Goal: Transaction & Acquisition: Book appointment/travel/reservation

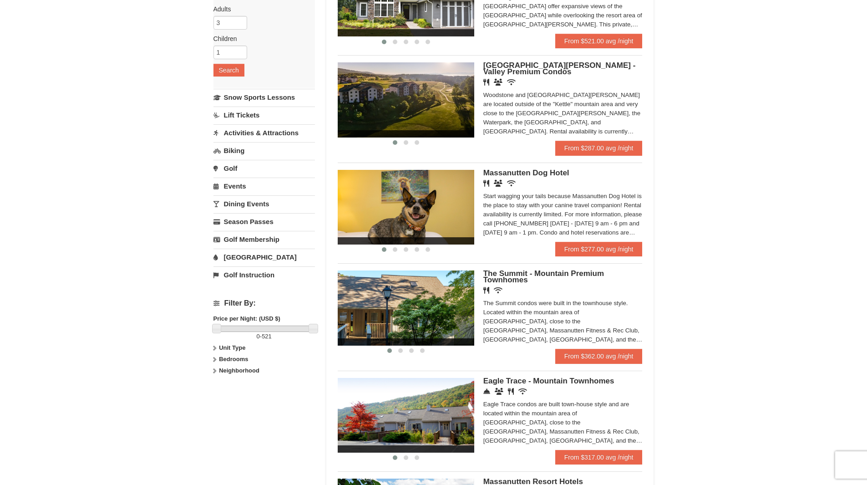
scroll to position [182, 0]
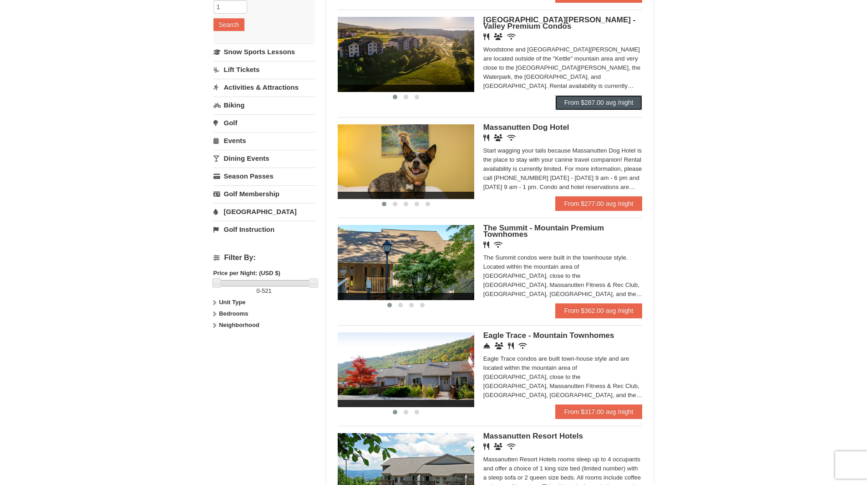
click at [600, 104] on link "From $287.00 avg /night" at bounding box center [598, 102] width 87 height 15
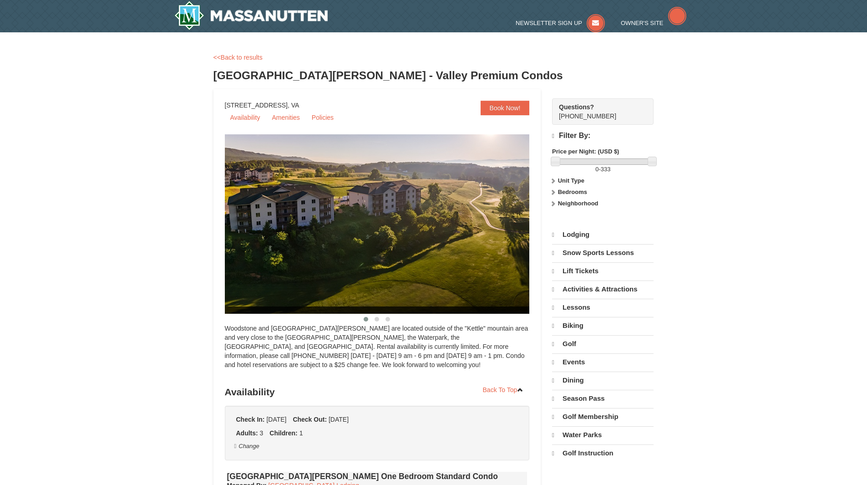
select select "10"
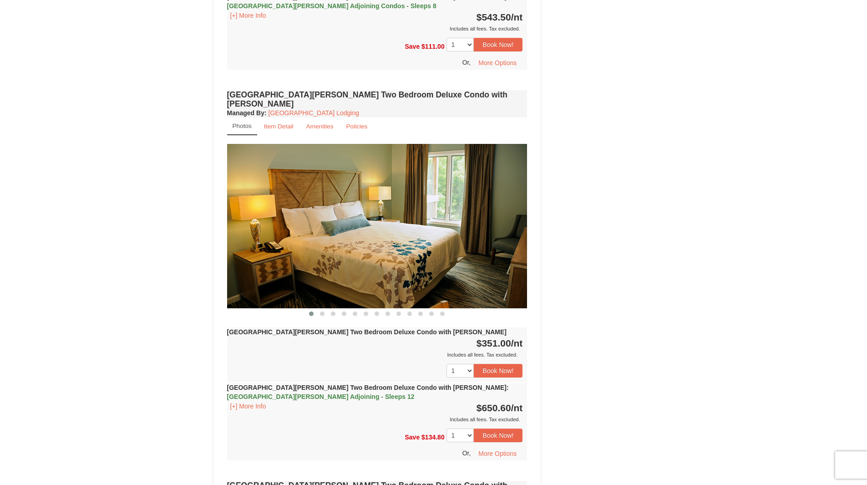
scroll to position [1047, 0]
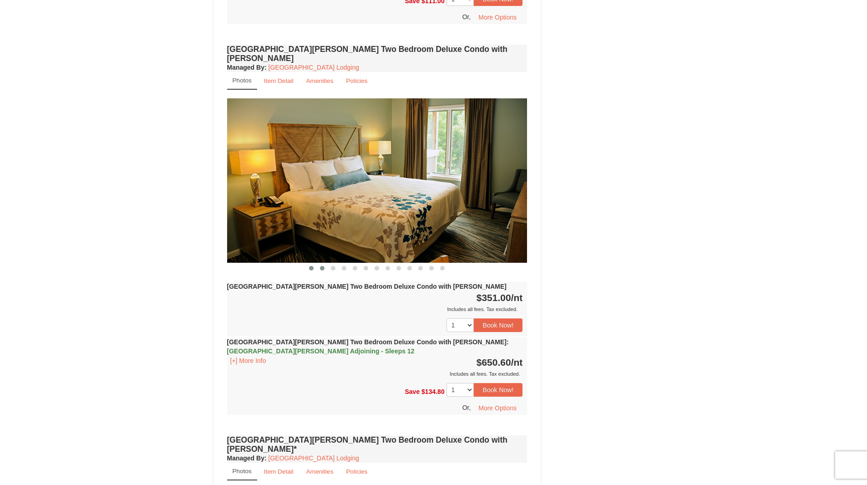
click at [319, 264] on button at bounding box center [322, 268] width 11 height 9
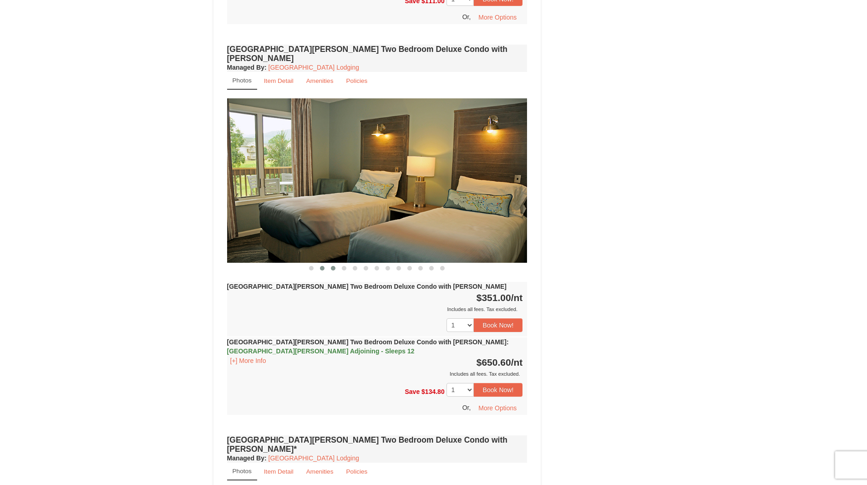
click at [331, 266] on span at bounding box center [333, 268] width 5 height 5
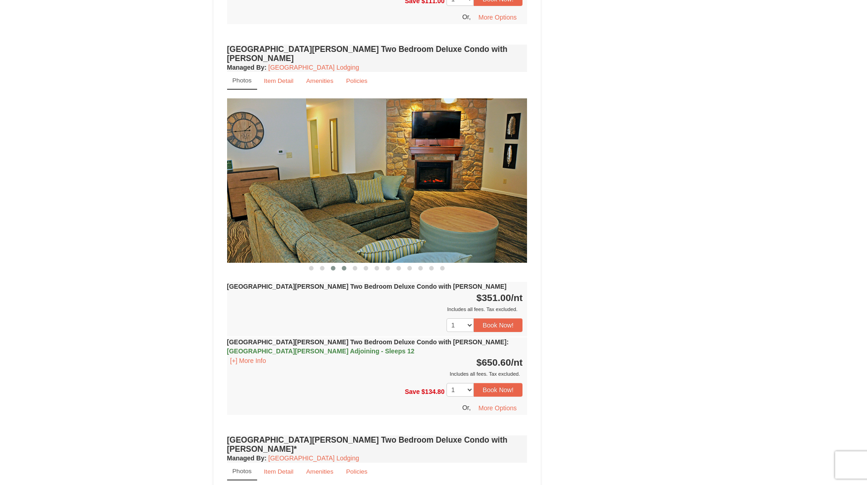
click at [342, 266] on span at bounding box center [344, 268] width 5 height 5
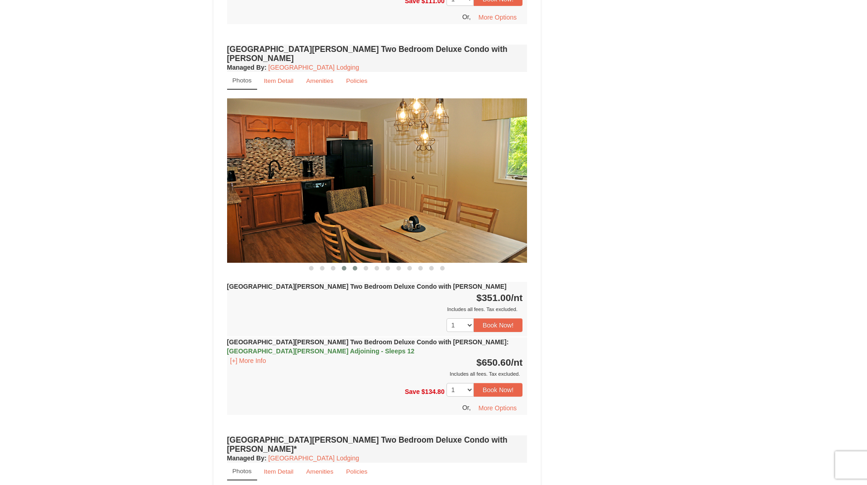
click at [356, 266] on span at bounding box center [355, 268] width 5 height 5
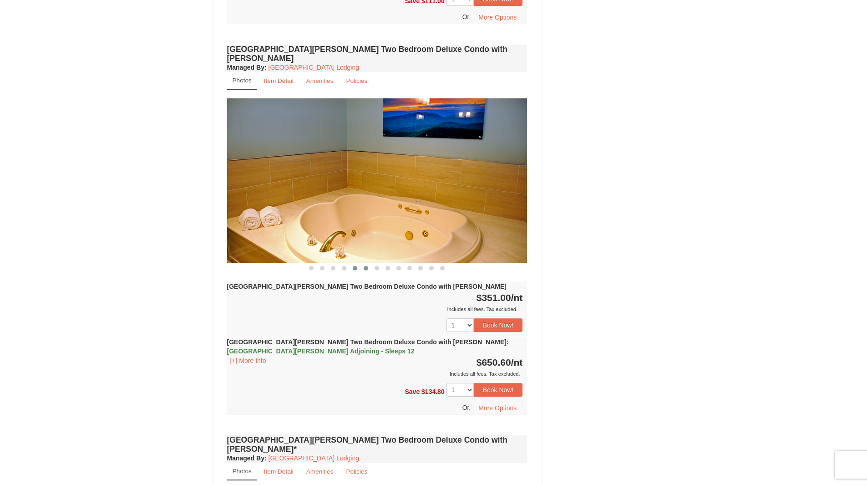
click at [366, 266] on span at bounding box center [366, 268] width 5 height 5
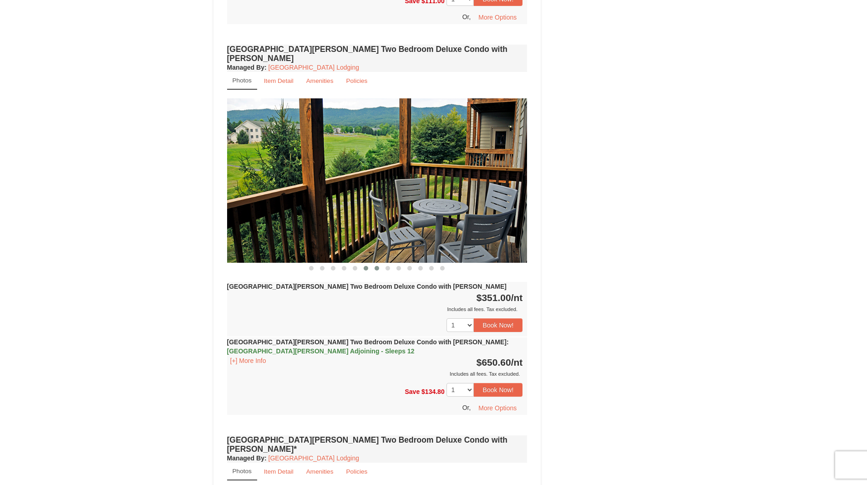
click at [378, 266] on span at bounding box center [377, 268] width 5 height 5
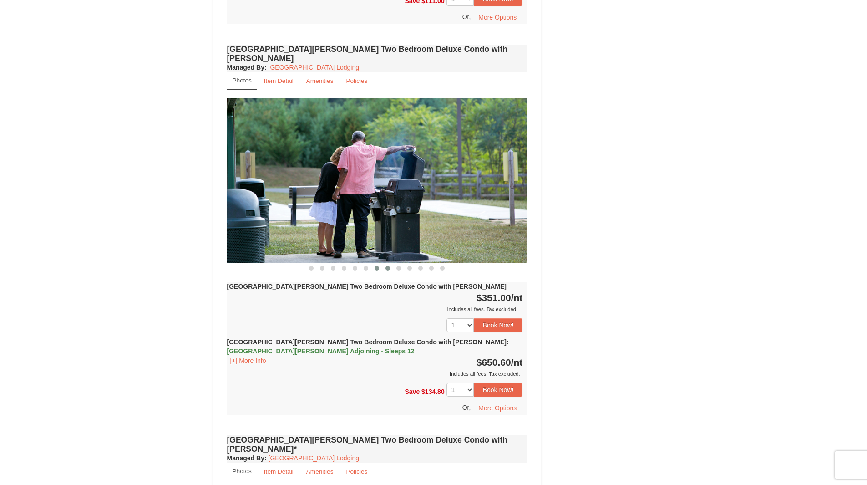
click at [392, 264] on button at bounding box center [387, 268] width 11 height 9
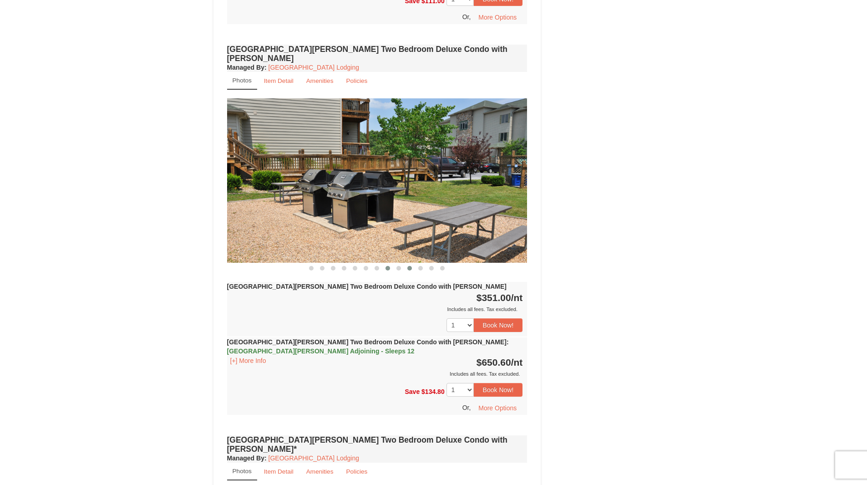
click at [408, 266] on span at bounding box center [409, 268] width 5 height 5
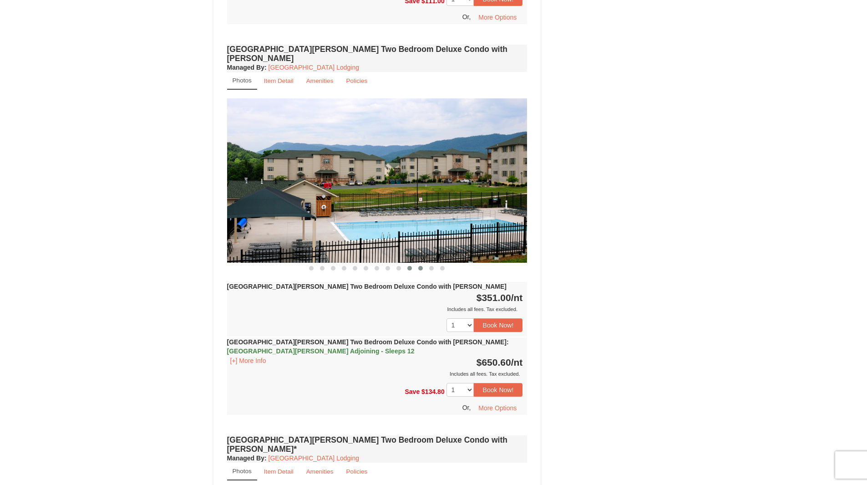
click at [421, 266] on span at bounding box center [420, 268] width 5 height 5
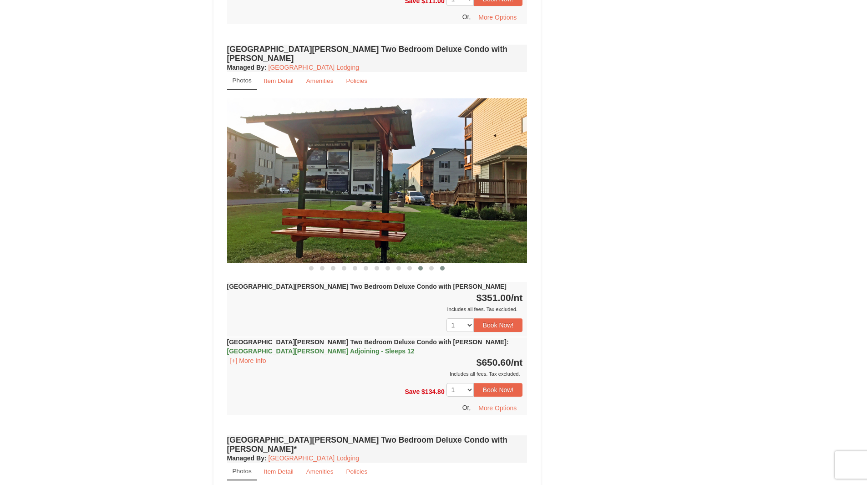
click at [439, 264] on button at bounding box center [442, 268] width 11 height 9
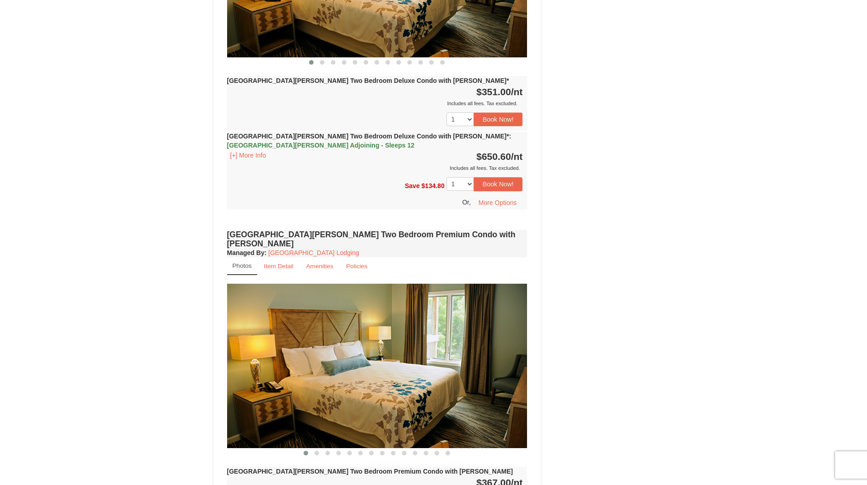
scroll to position [1730, 0]
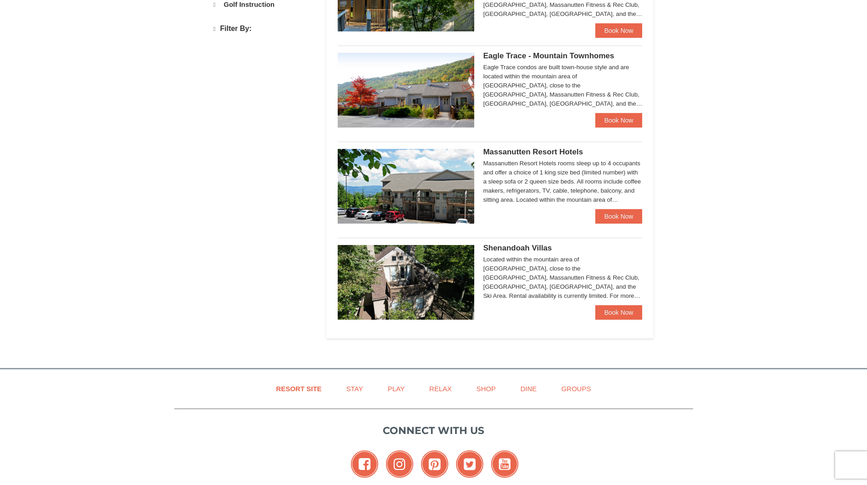
select select "10"
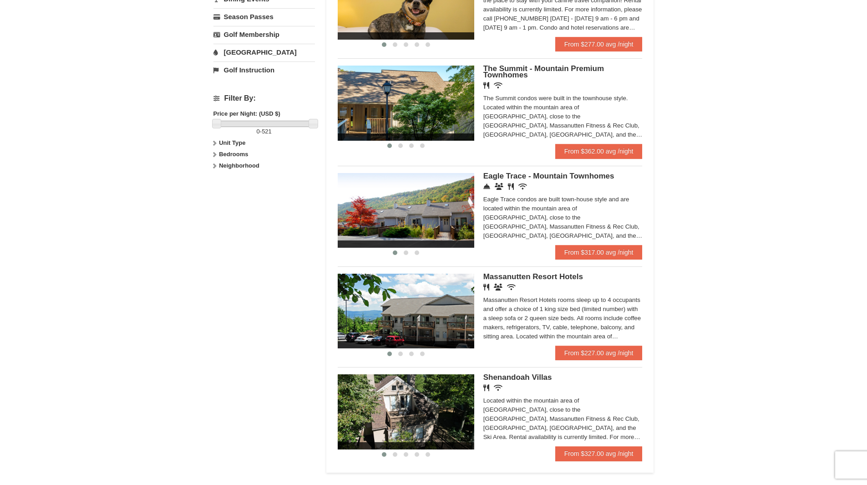
scroll to position [364, 0]
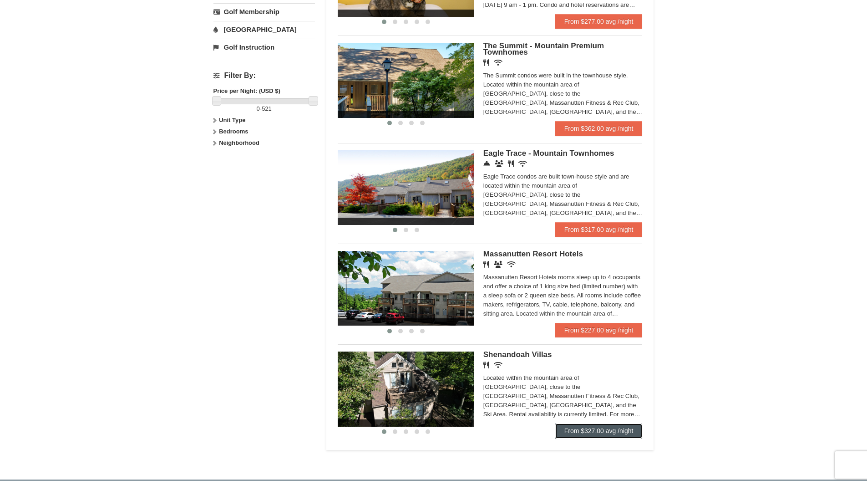
click at [586, 433] on link "From $327.00 avg /night" at bounding box center [598, 430] width 87 height 15
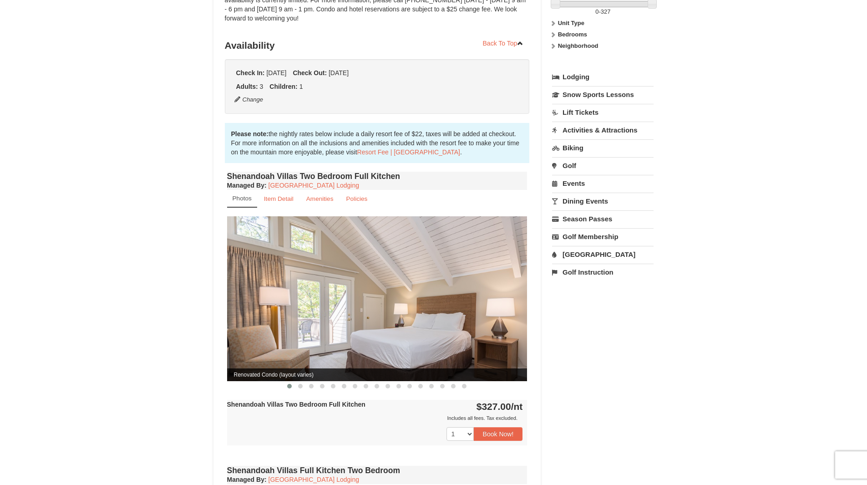
scroll to position [182, 0]
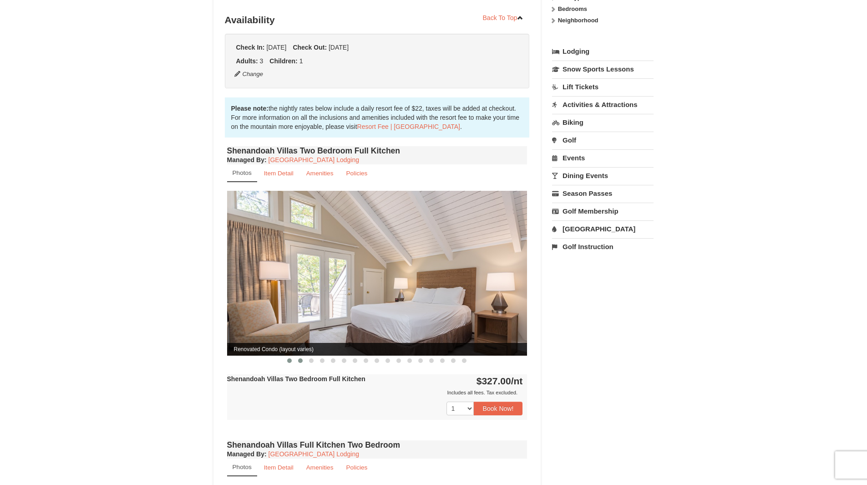
click at [296, 356] on button at bounding box center [300, 360] width 11 height 9
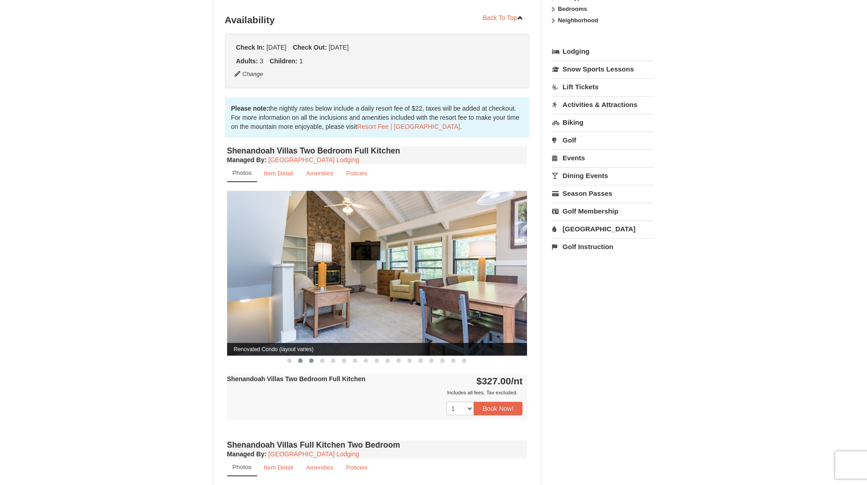
click at [308, 356] on button at bounding box center [311, 360] width 11 height 9
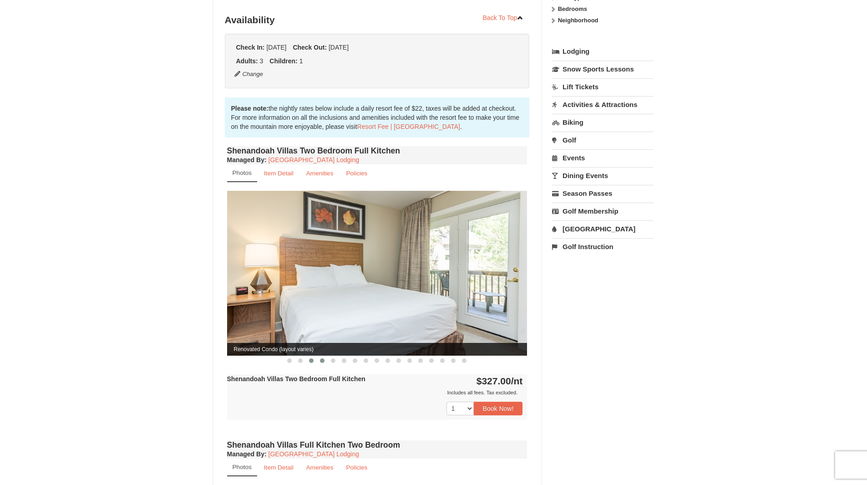
click at [323, 358] on span at bounding box center [322, 360] width 5 height 5
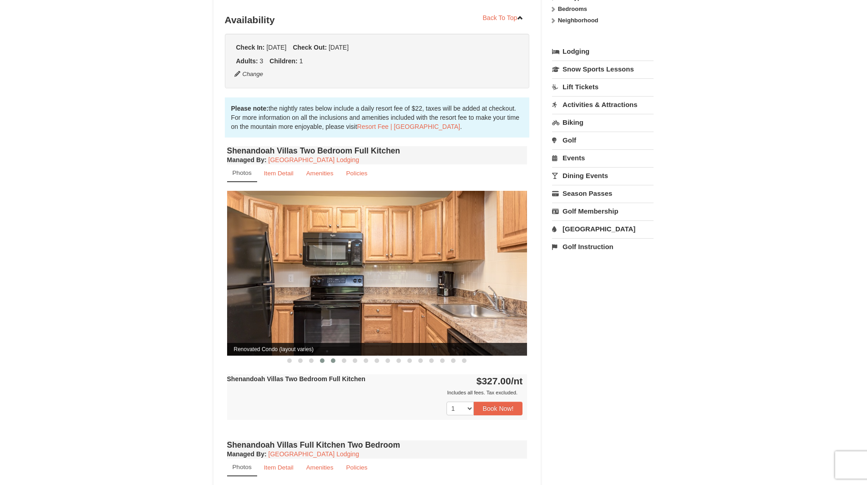
click at [335, 358] on span at bounding box center [333, 360] width 5 height 5
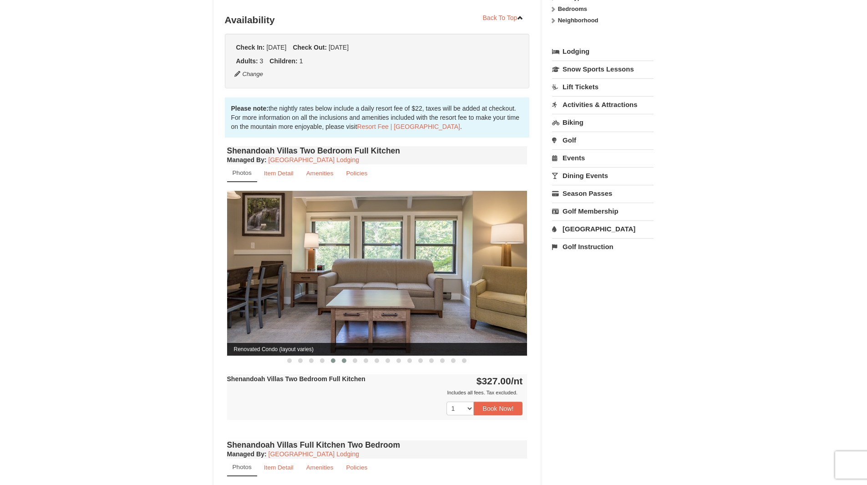
click at [343, 358] on span at bounding box center [344, 360] width 5 height 5
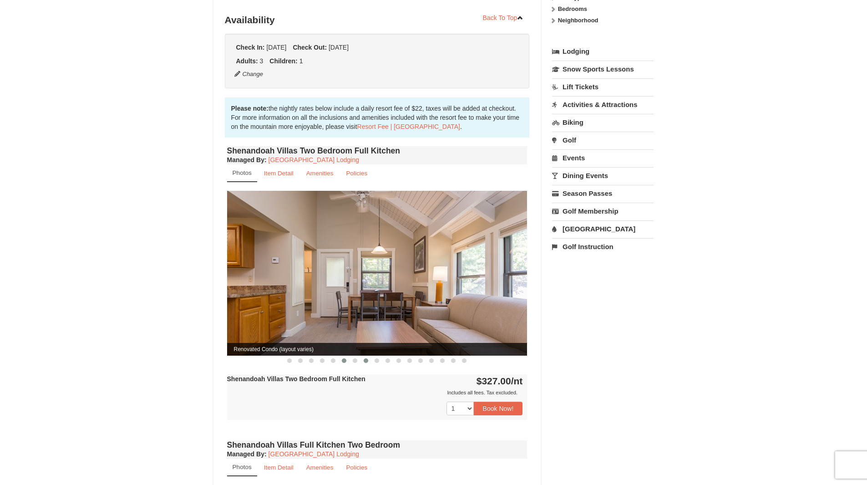
click at [364, 358] on span at bounding box center [366, 360] width 5 height 5
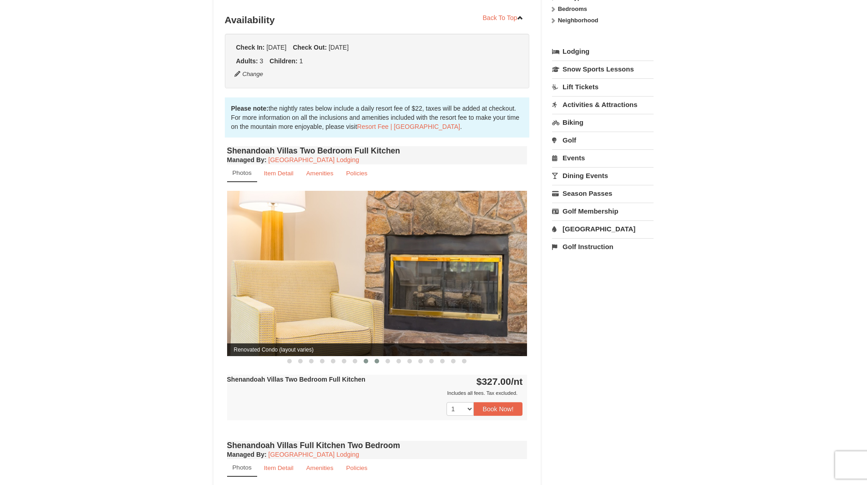
click at [377, 359] on span at bounding box center [377, 361] width 5 height 5
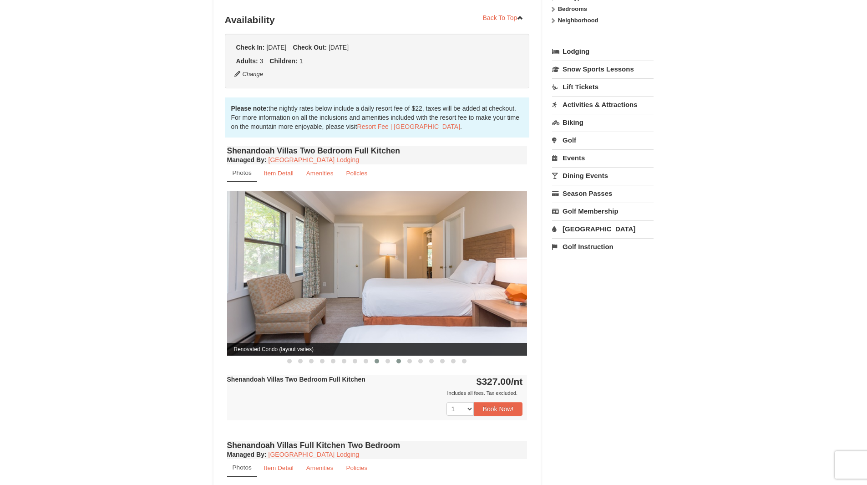
click at [395, 357] on button at bounding box center [398, 361] width 11 height 9
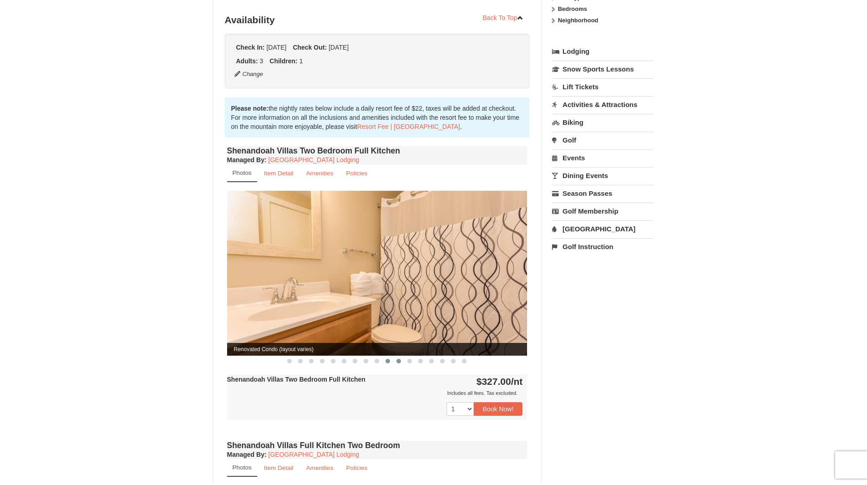
click at [385, 357] on button at bounding box center [387, 361] width 11 height 9
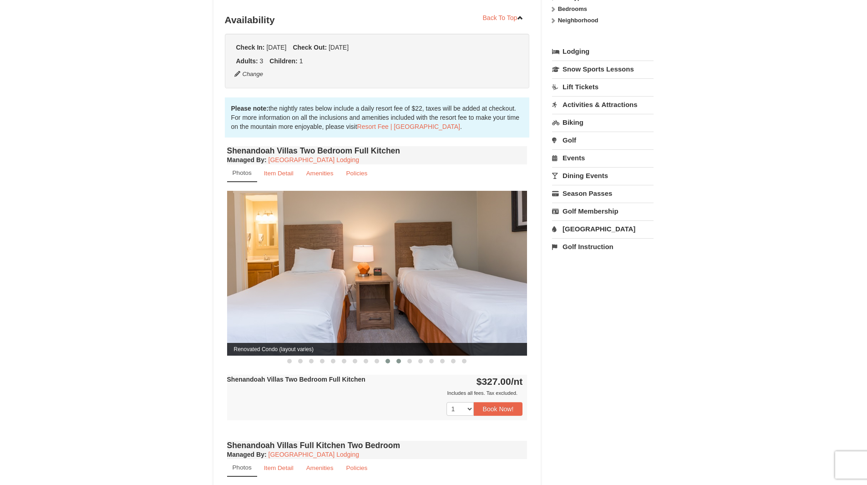
click at [398, 359] on span at bounding box center [399, 361] width 5 height 5
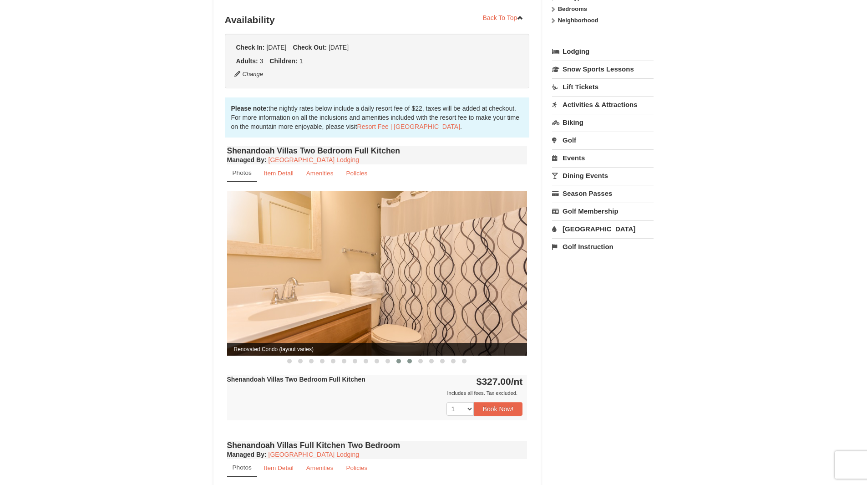
click at [407, 357] on button at bounding box center [409, 361] width 11 height 9
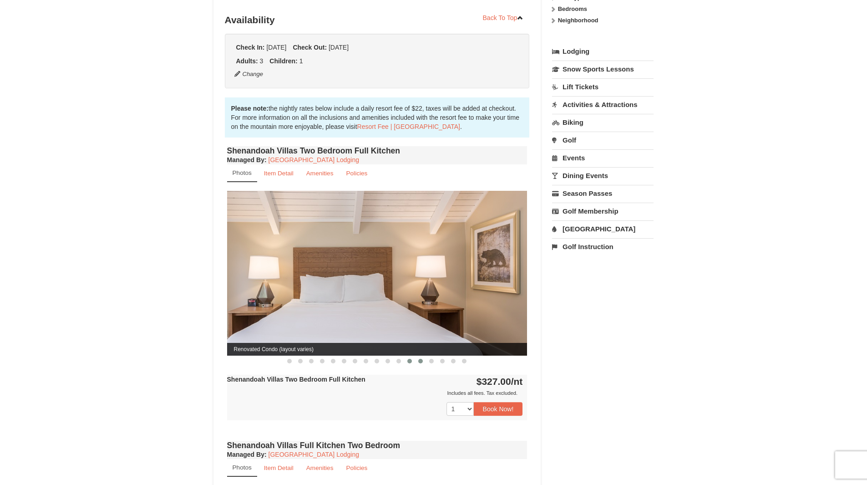
click at [419, 359] on span at bounding box center [420, 361] width 5 height 5
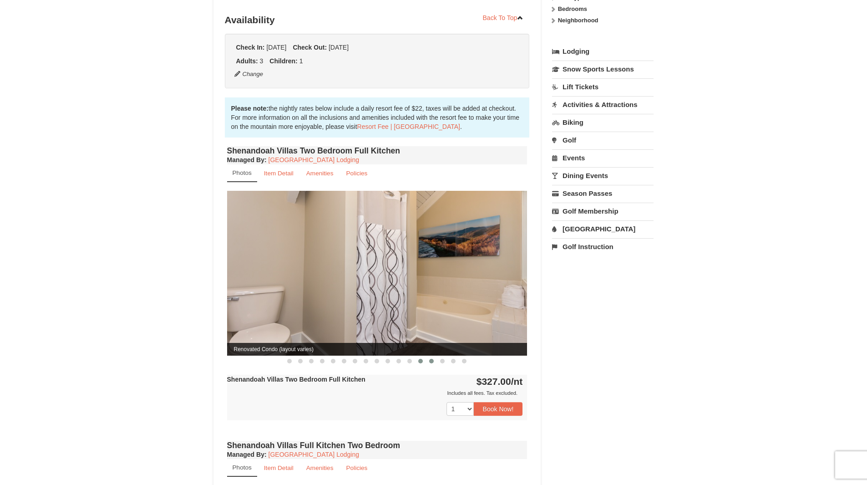
click at [428, 357] on button at bounding box center [431, 361] width 11 height 9
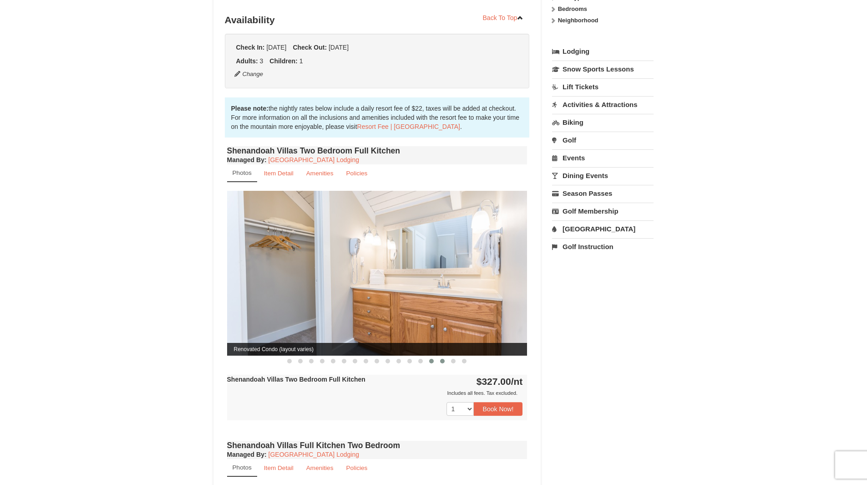
click at [441, 359] on span at bounding box center [442, 361] width 5 height 5
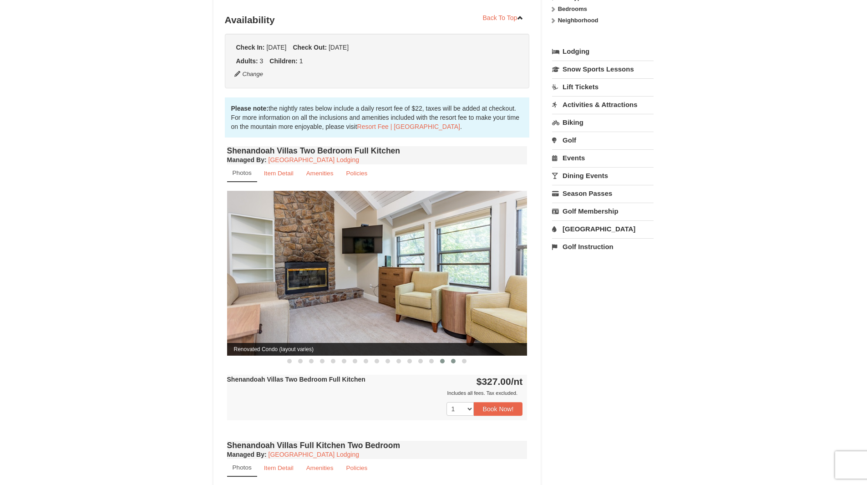
click at [449, 357] on button at bounding box center [453, 361] width 11 height 9
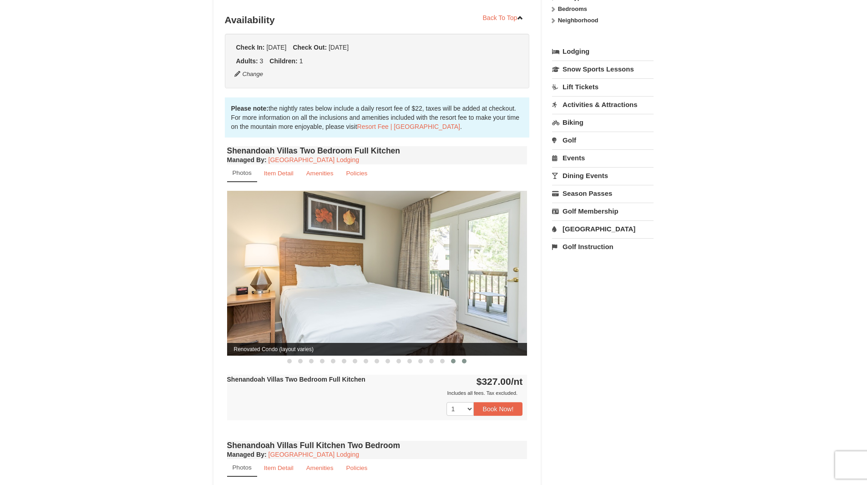
click at [462, 357] on button at bounding box center [464, 361] width 11 height 9
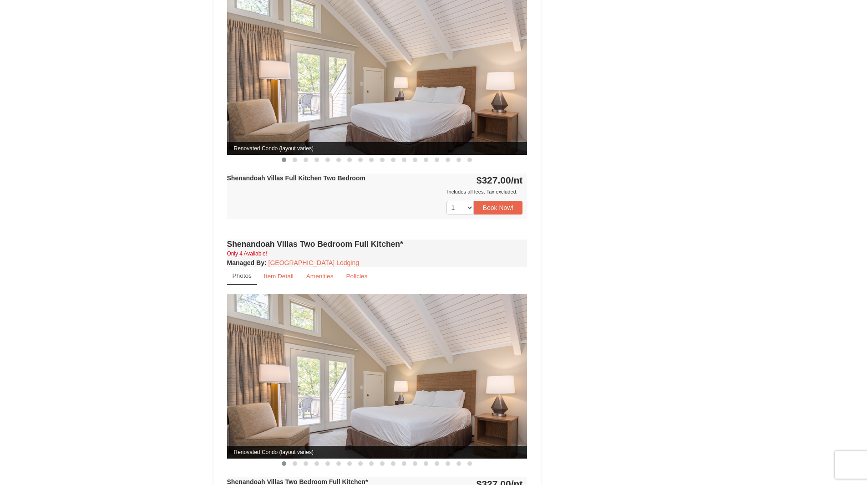
scroll to position [637, 0]
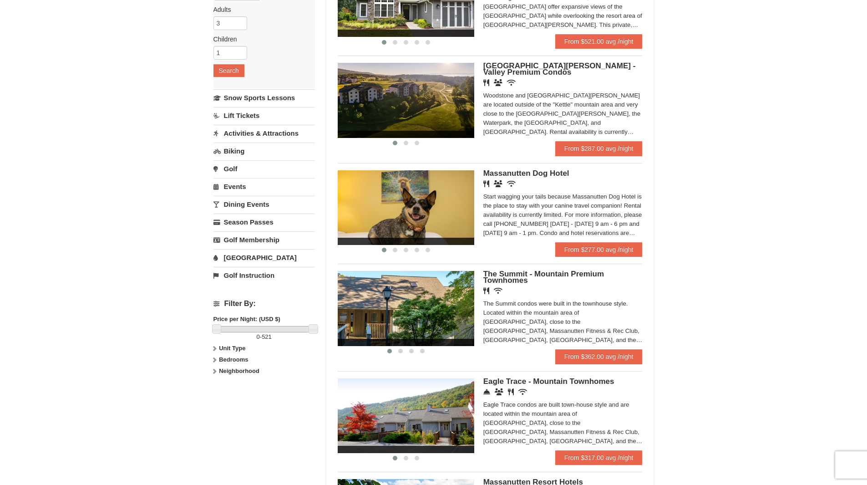
scroll to position [137, 0]
click at [574, 356] on link "From $362.00 avg /night" at bounding box center [598, 356] width 87 height 15
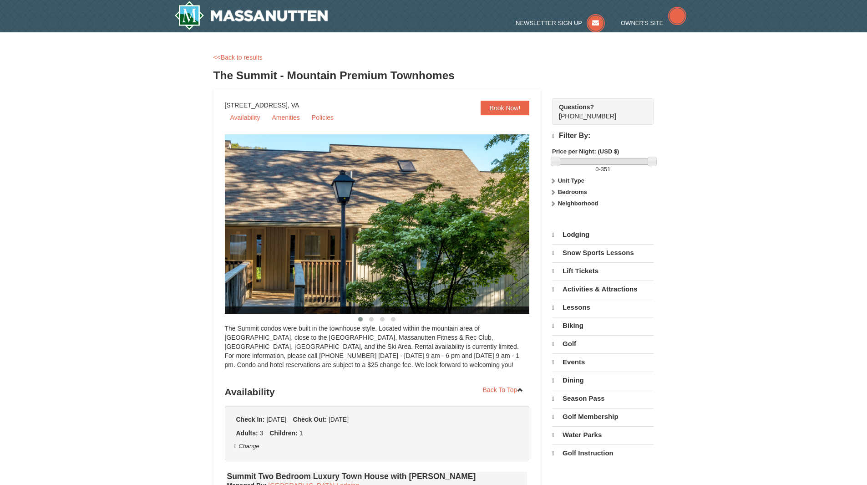
select select "10"
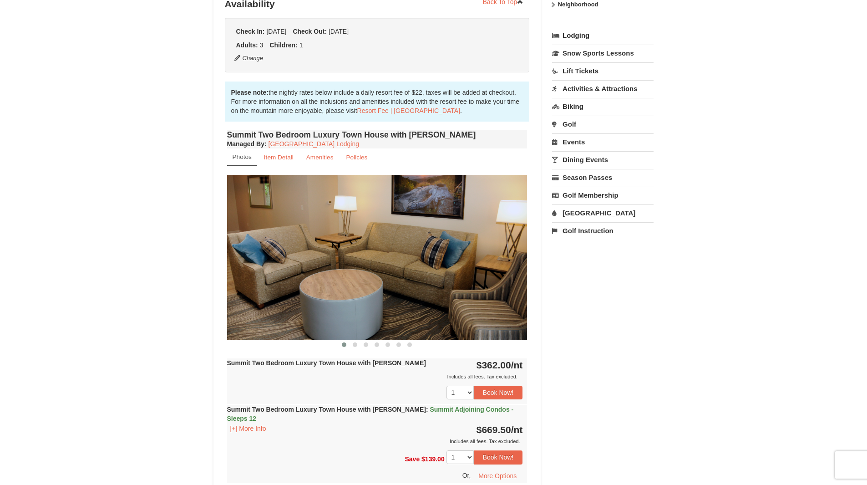
scroll to position [228, 0]
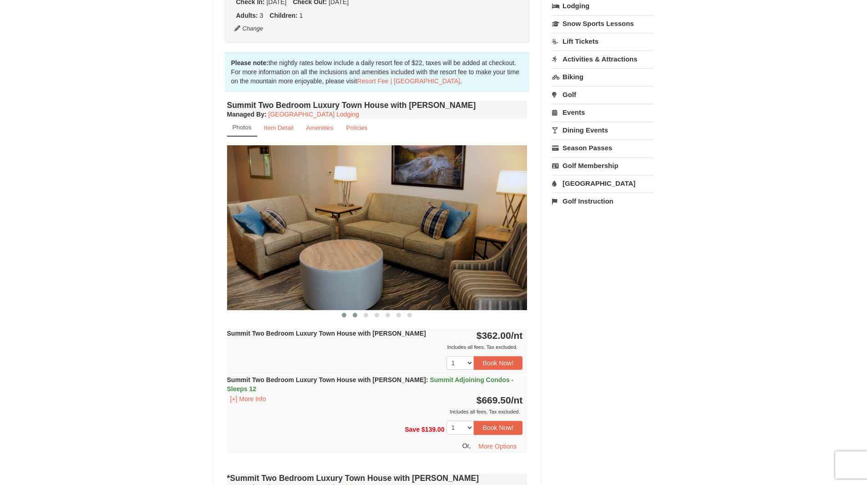
click at [352, 315] on button at bounding box center [355, 315] width 11 height 9
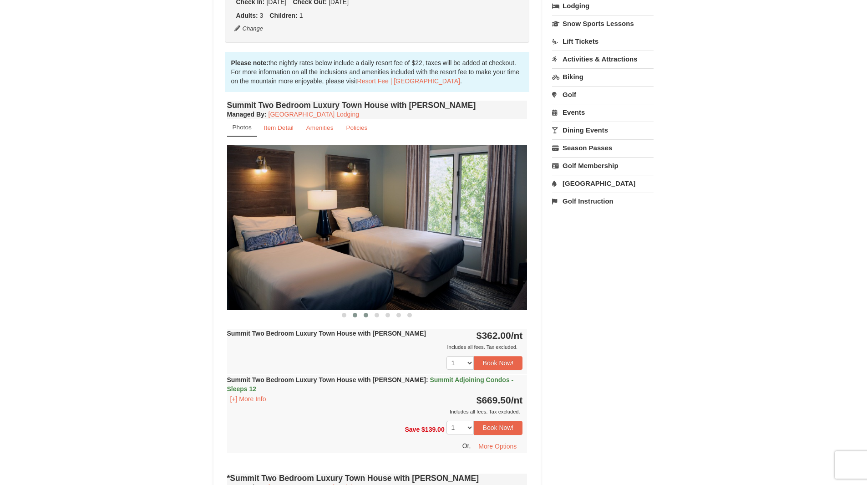
click at [369, 312] on button at bounding box center [366, 315] width 11 height 9
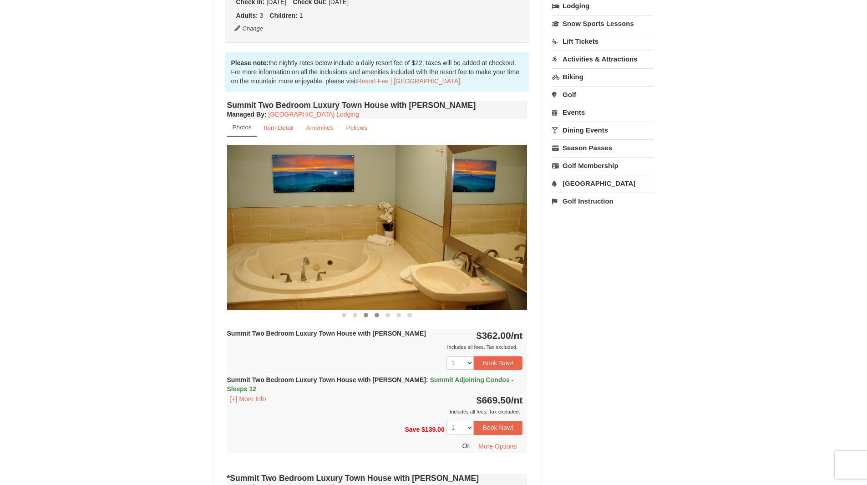
click at [375, 312] on button at bounding box center [377, 315] width 11 height 9
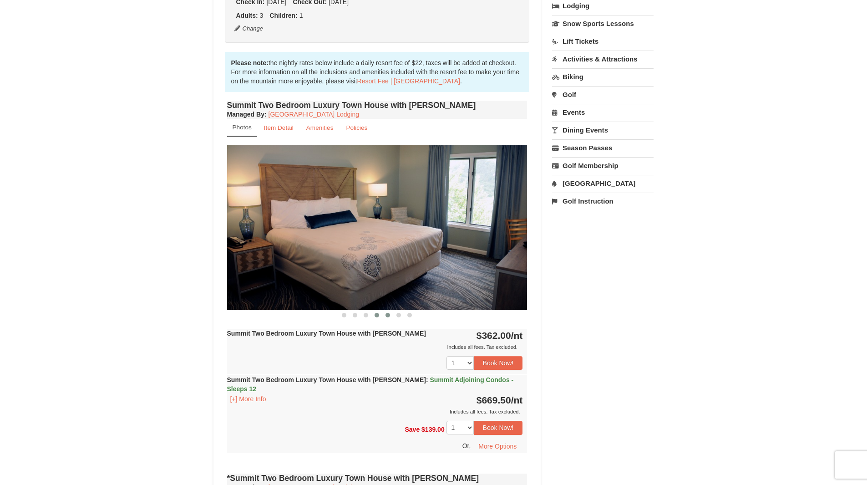
click at [384, 314] on button at bounding box center [387, 315] width 11 height 9
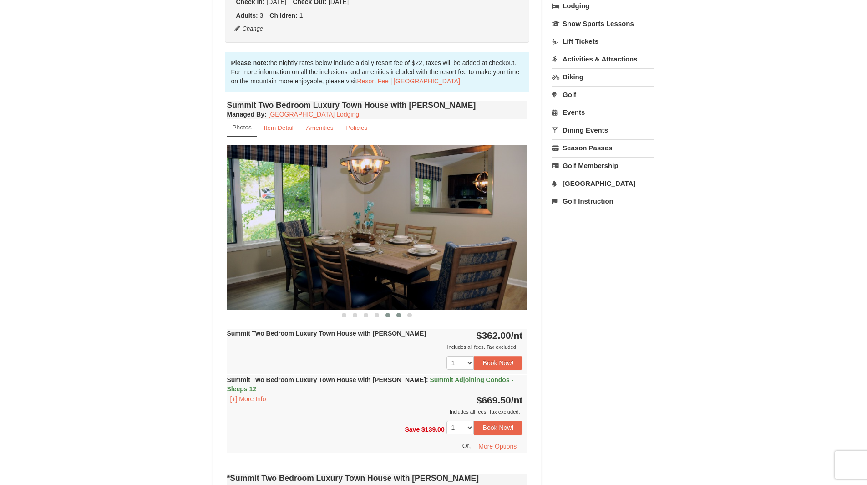
click at [397, 316] on span at bounding box center [399, 315] width 5 height 5
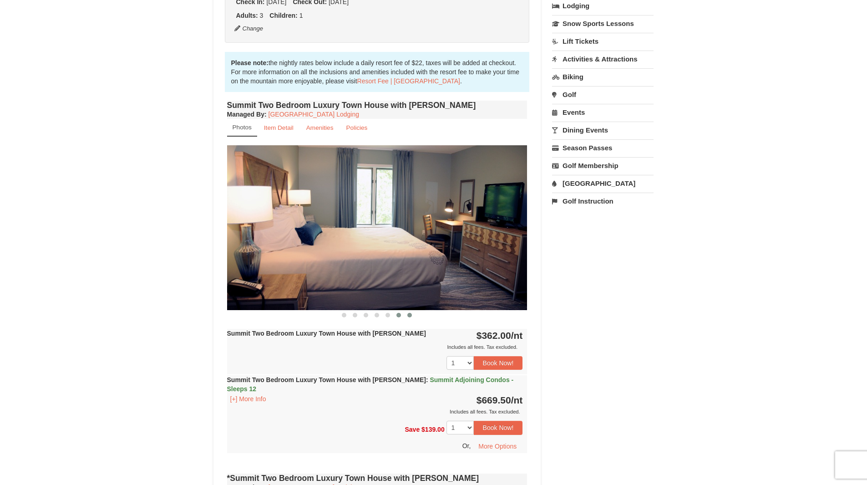
click at [410, 316] on span at bounding box center [409, 315] width 5 height 5
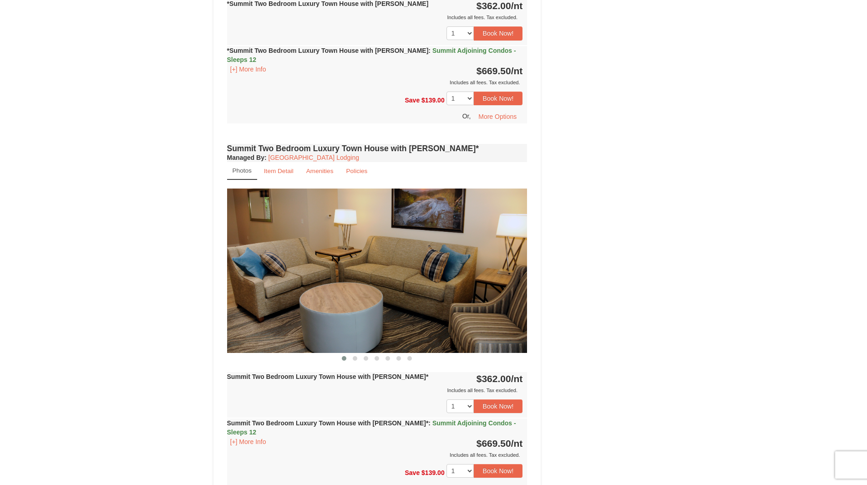
scroll to position [1002, 0]
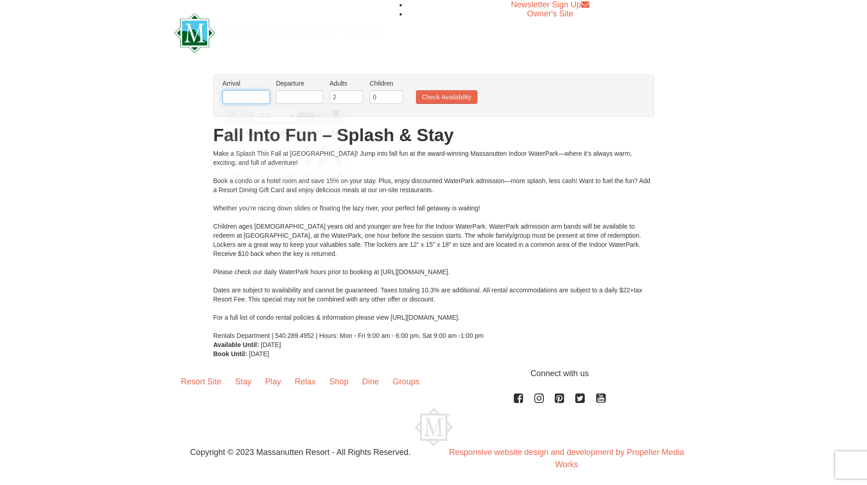
click at [247, 103] on input "text" at bounding box center [246, 97] width 47 height 14
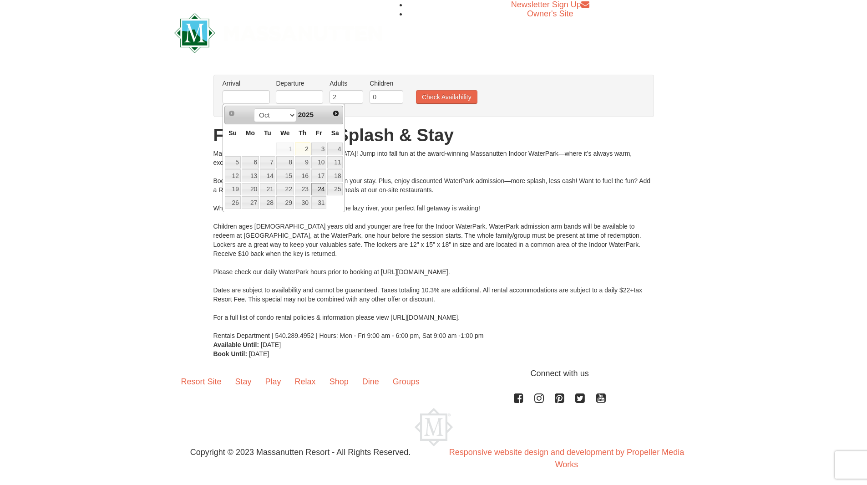
click at [318, 188] on link "24" at bounding box center [318, 189] width 15 height 13
type input "[DATE]"
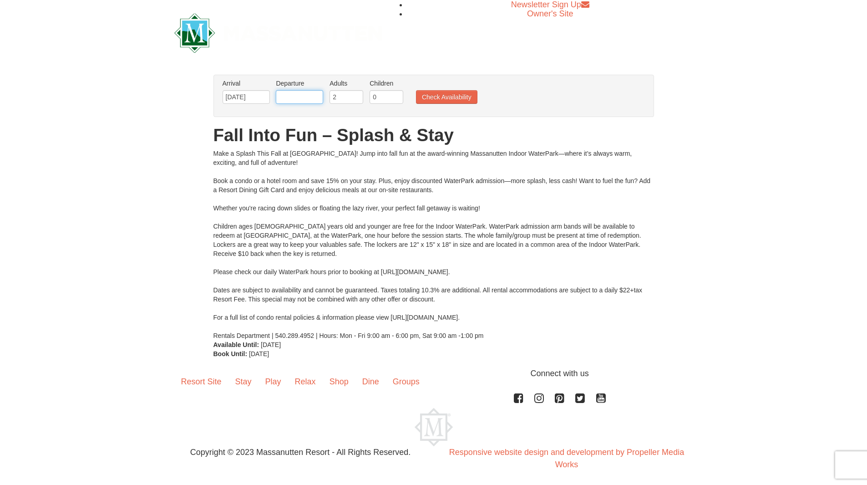
click at [301, 99] on input "text" at bounding box center [299, 97] width 47 height 14
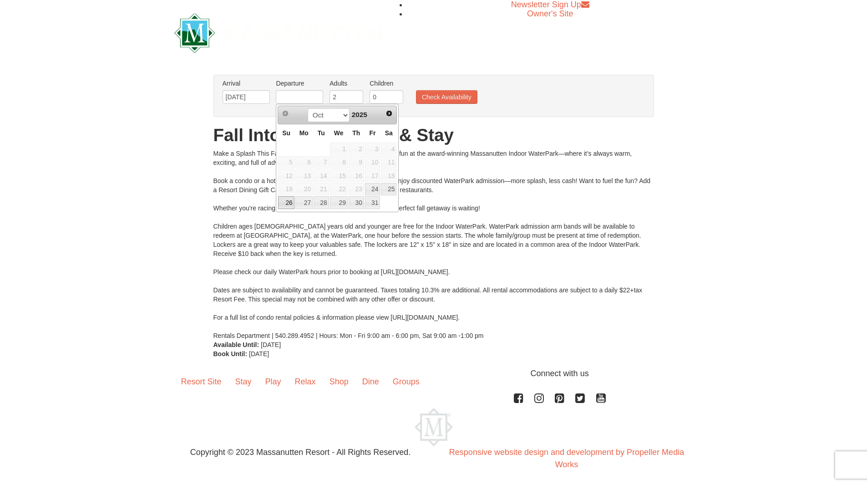
click at [286, 202] on link "26" at bounding box center [286, 202] width 16 height 13
type input "[DATE]"
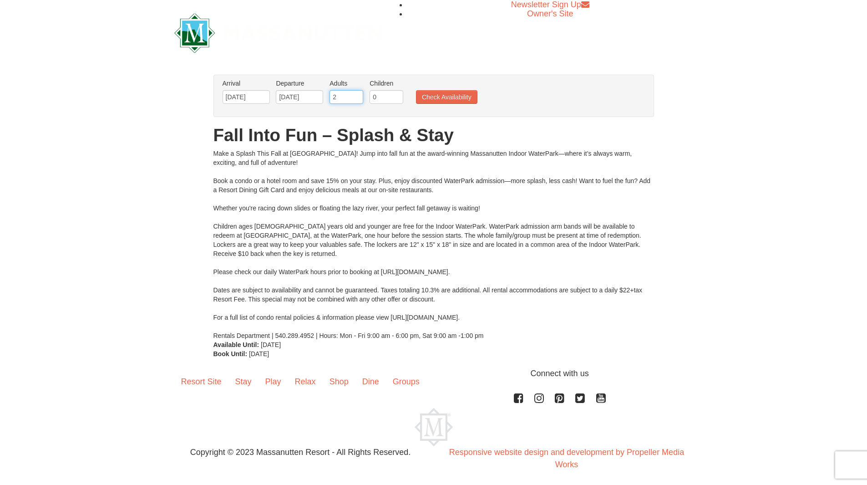
click at [343, 101] on input "2" at bounding box center [347, 97] width 34 height 14
type input "3"
click at [354, 94] on input "3" at bounding box center [347, 97] width 34 height 14
click at [361, 93] on input "3" at bounding box center [347, 97] width 34 height 14
click at [387, 97] on input "0" at bounding box center [387, 97] width 34 height 14
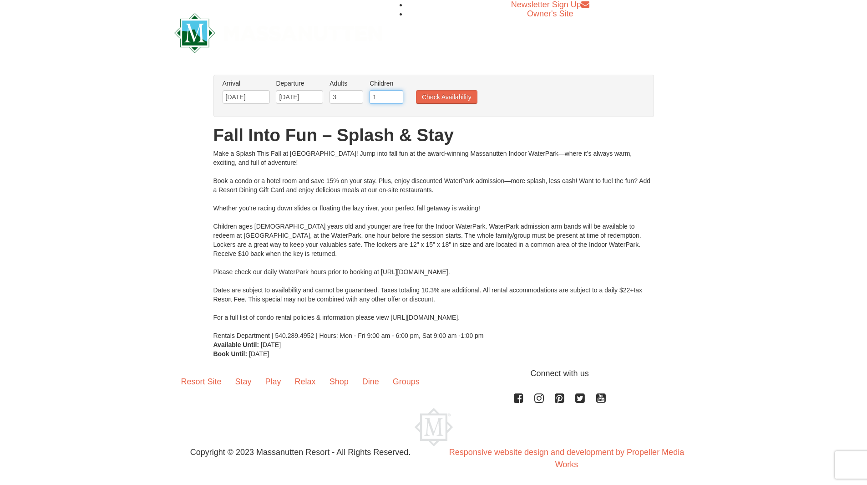
type input "1"
click at [400, 95] on input "1" at bounding box center [387, 97] width 34 height 14
click at [435, 96] on button "Check Availability" at bounding box center [446, 97] width 61 height 14
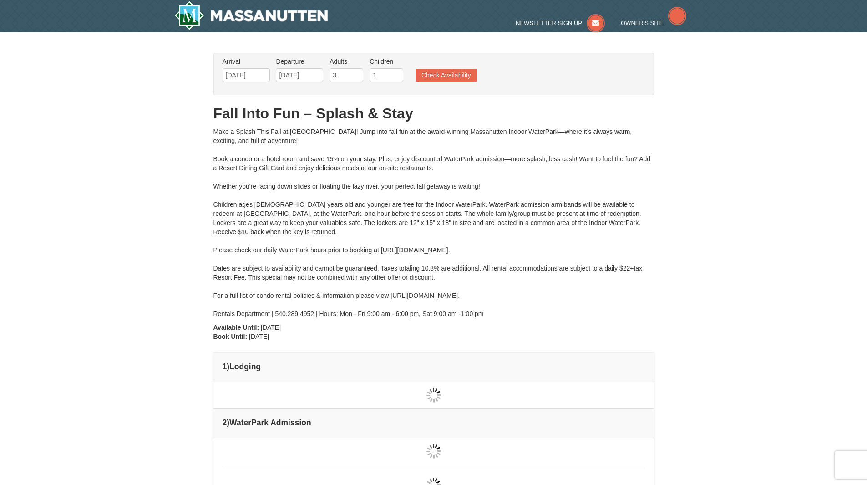
type input "[DATE]"
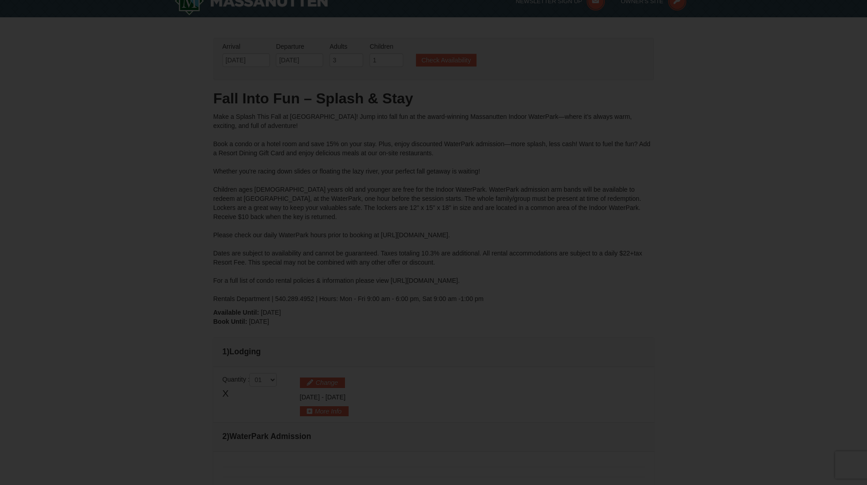
type input "[DATE]"
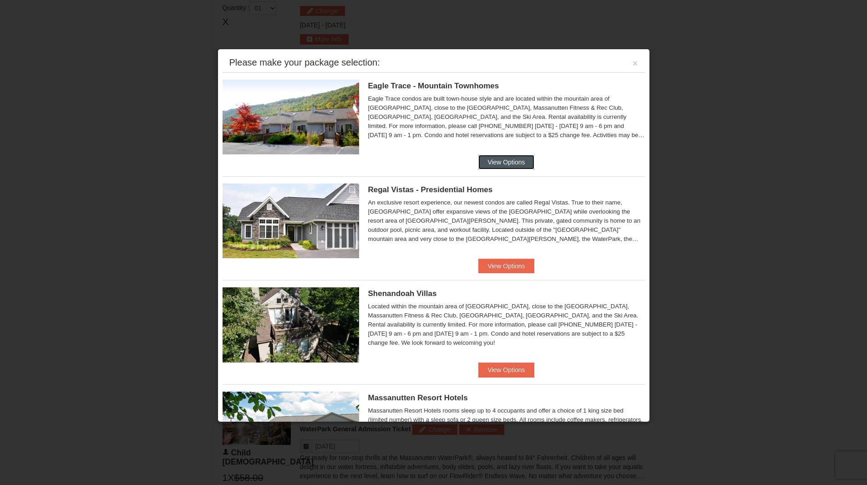
click at [487, 166] on button "View Options" at bounding box center [507, 162] width 56 height 15
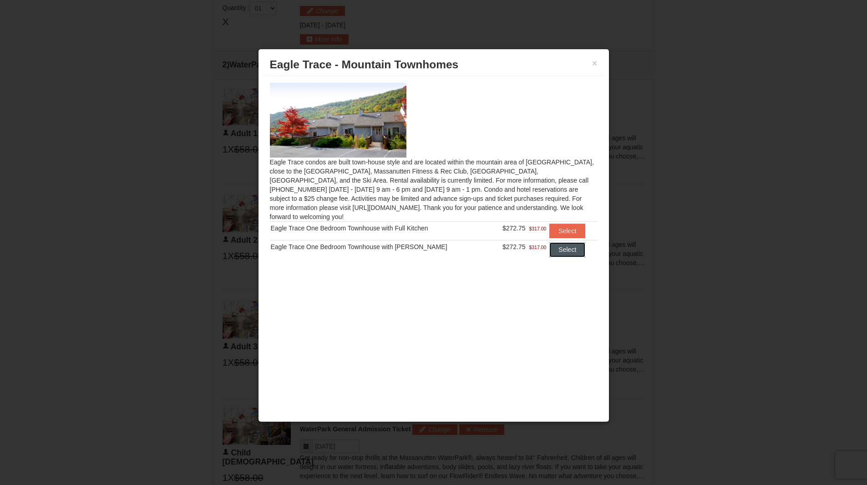
click at [556, 244] on button "Select" at bounding box center [568, 249] width 36 height 15
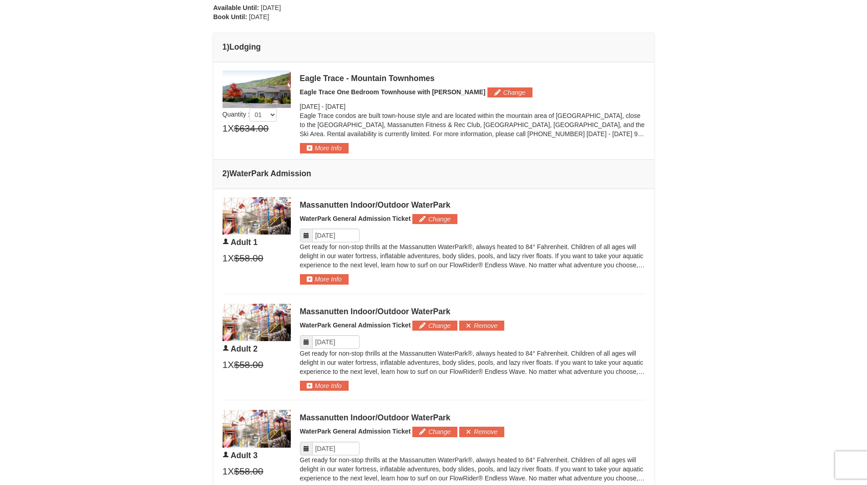
scroll to position [319, 0]
click at [340, 278] on button "More Info" at bounding box center [324, 280] width 49 height 10
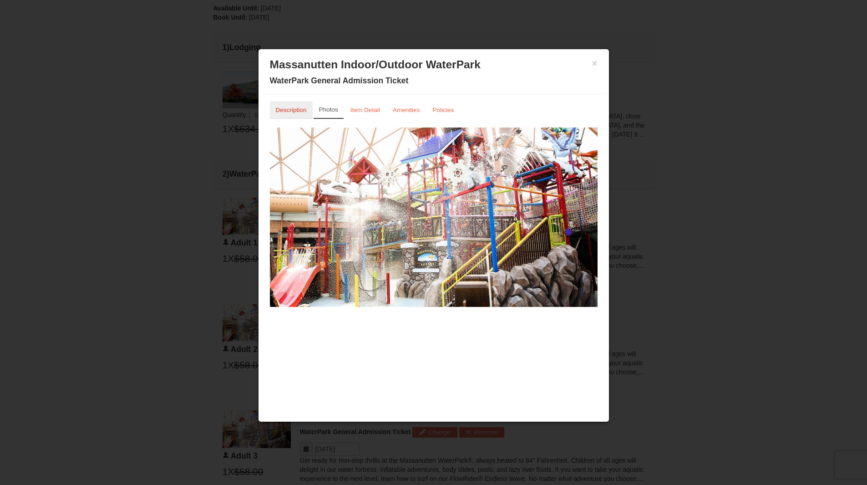
click at [284, 107] on small "Description" at bounding box center [291, 110] width 31 height 7
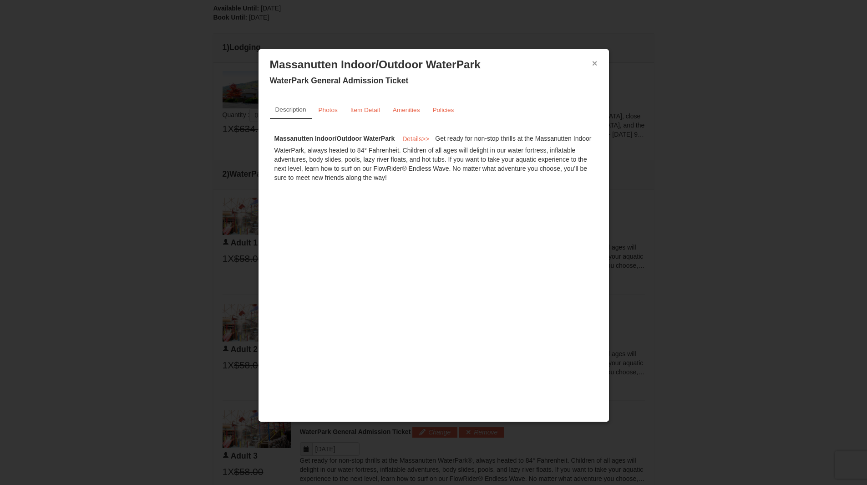
click at [594, 66] on button "×" at bounding box center [594, 63] width 5 height 9
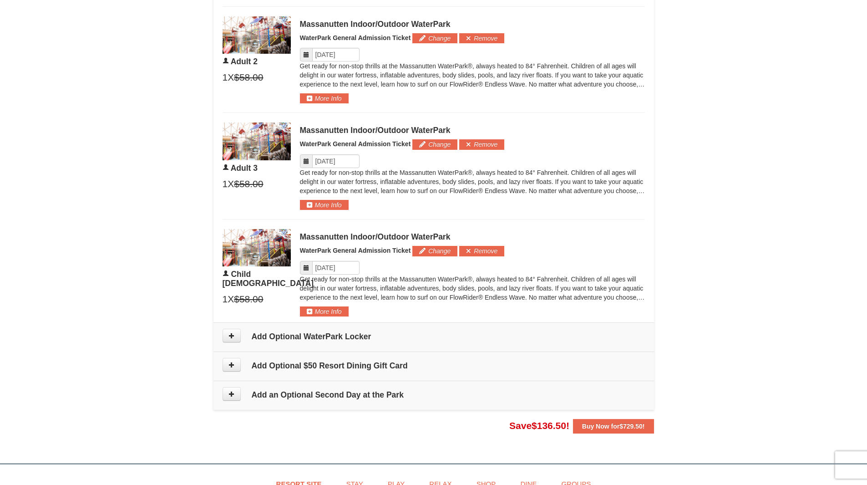
scroll to position [728, 0]
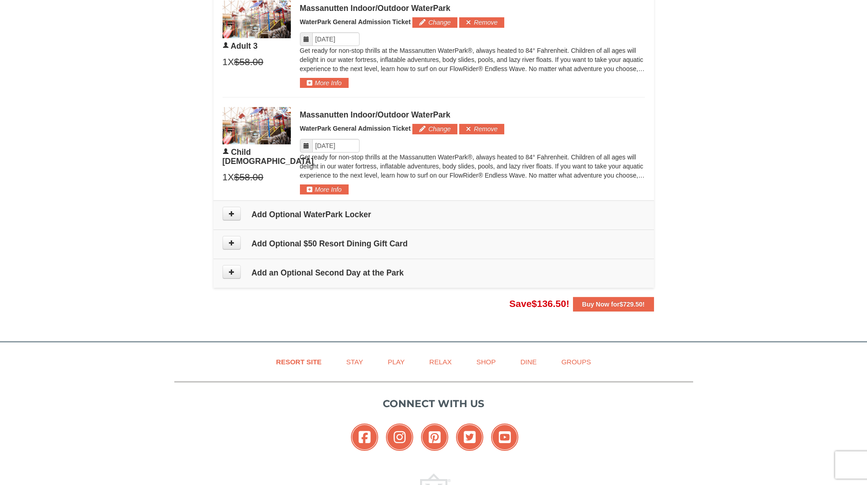
click at [241, 170] on span "$58.00" at bounding box center [248, 177] width 29 height 14
click at [322, 190] on button "More Info" at bounding box center [324, 189] width 49 height 10
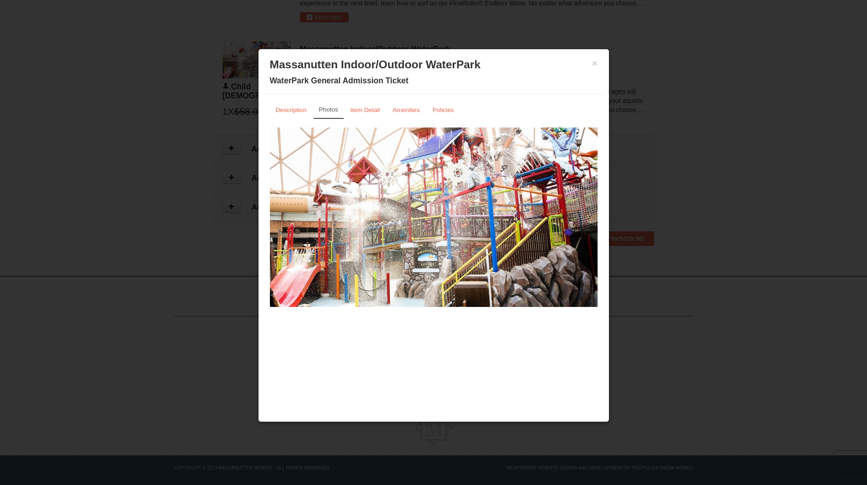
scroll to position [803, 0]
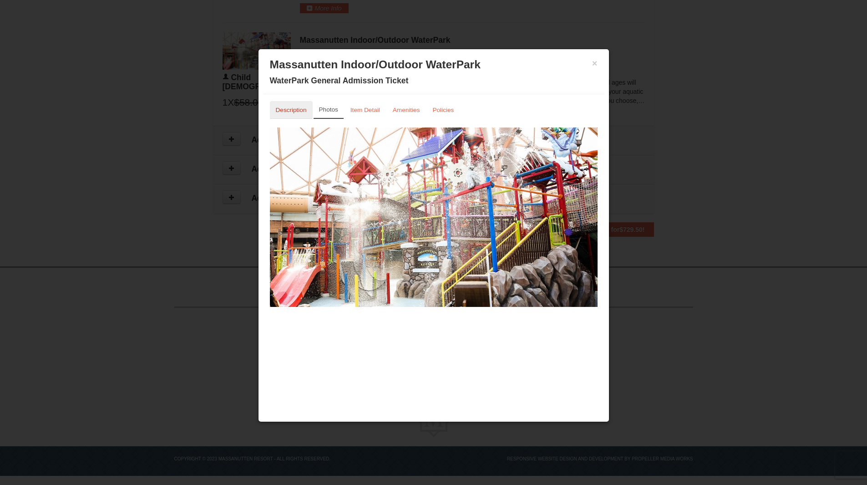
click at [297, 114] on link "Description" at bounding box center [291, 110] width 43 height 18
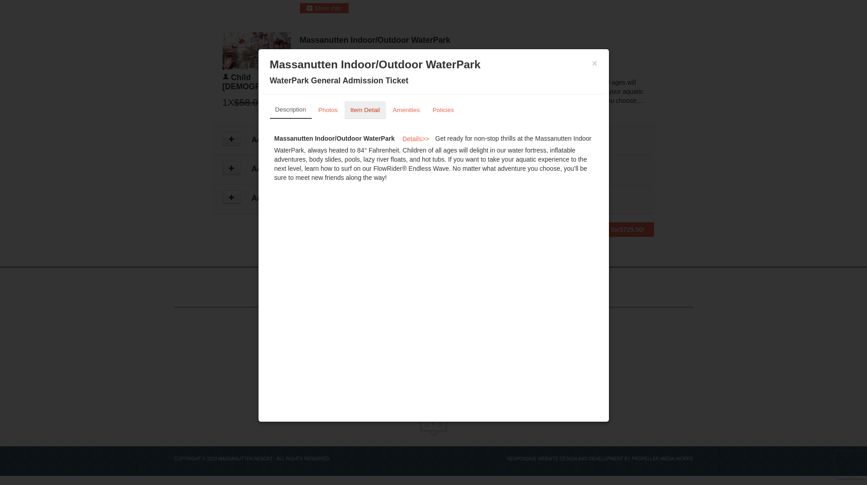
click at [351, 112] on small "Item Detail" at bounding box center [366, 110] width 30 height 7
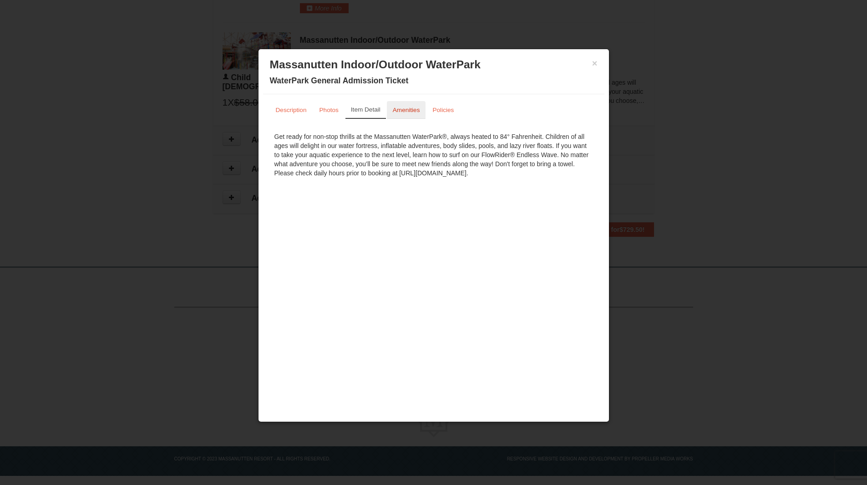
click at [399, 112] on small "Amenities" at bounding box center [406, 110] width 27 height 7
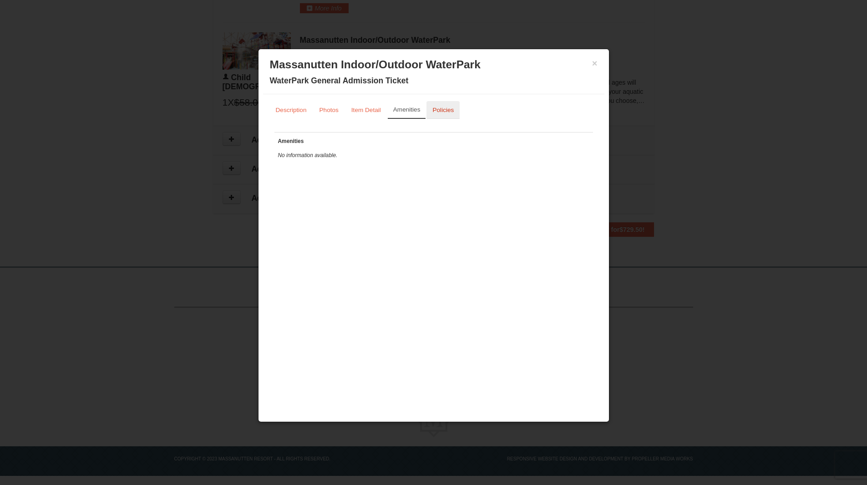
click at [442, 112] on small "Policies" at bounding box center [443, 110] width 21 height 7
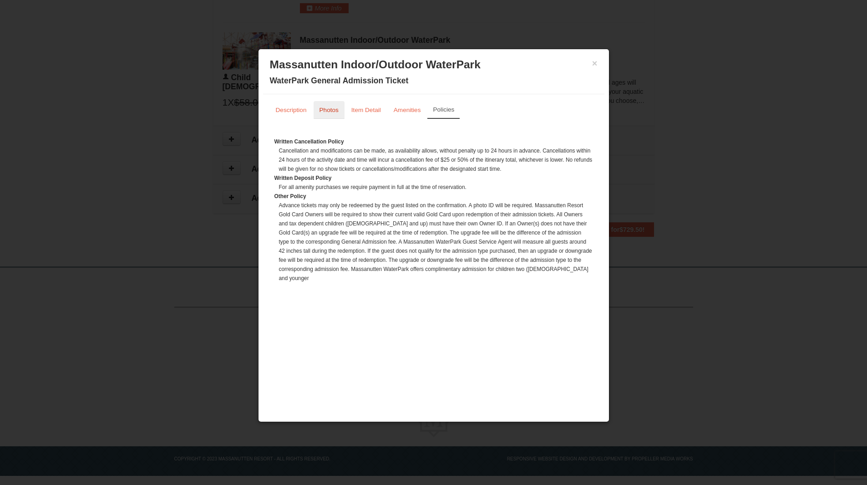
click at [335, 107] on small "Photos" at bounding box center [329, 110] width 19 height 7
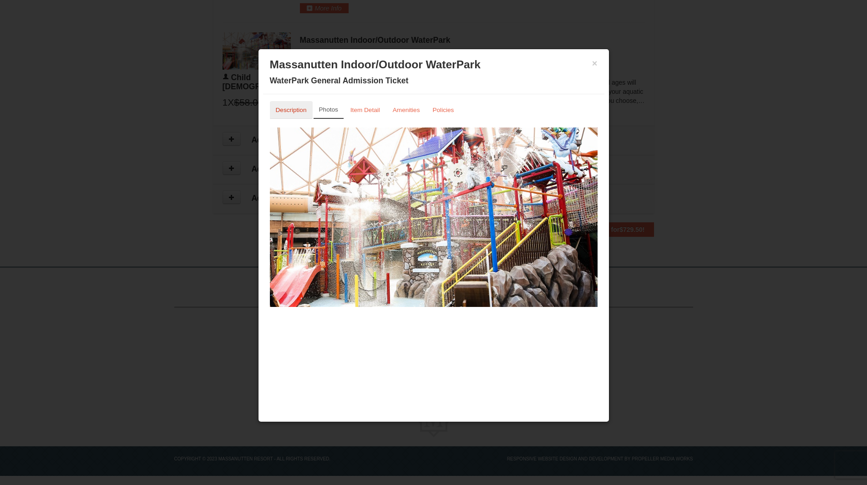
click at [298, 109] on small "Description" at bounding box center [291, 110] width 31 height 7
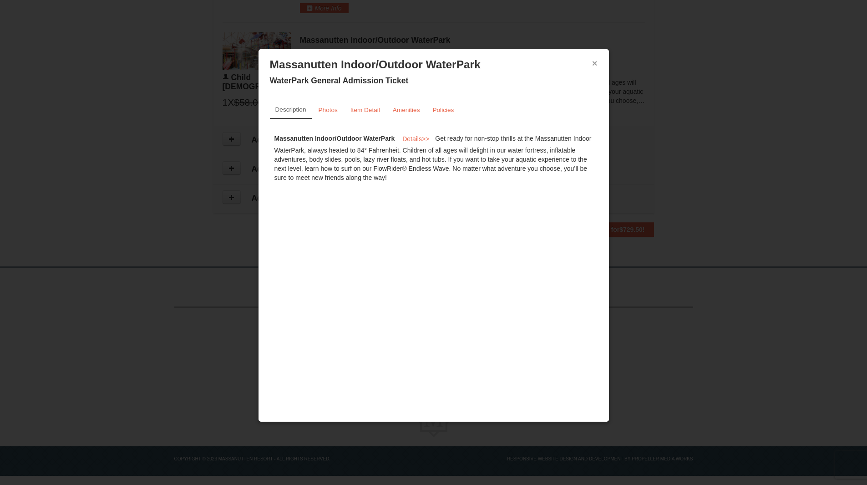
click at [596, 65] on button "×" at bounding box center [594, 63] width 5 height 9
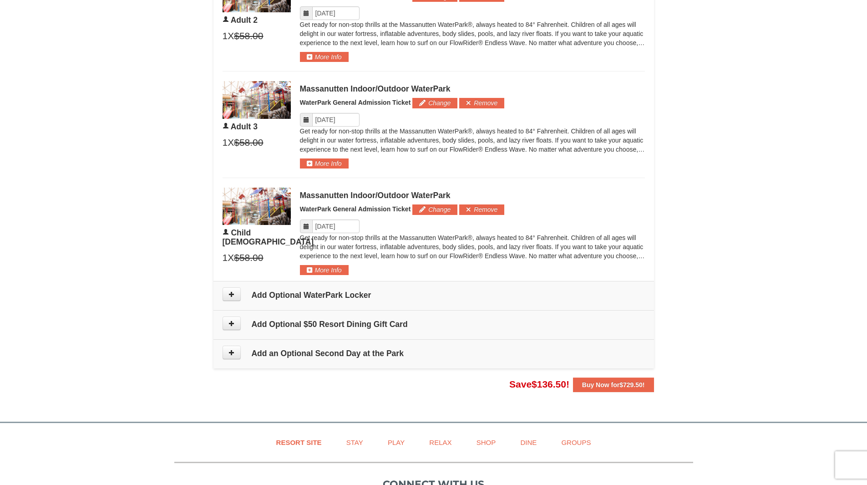
scroll to position [621, 0]
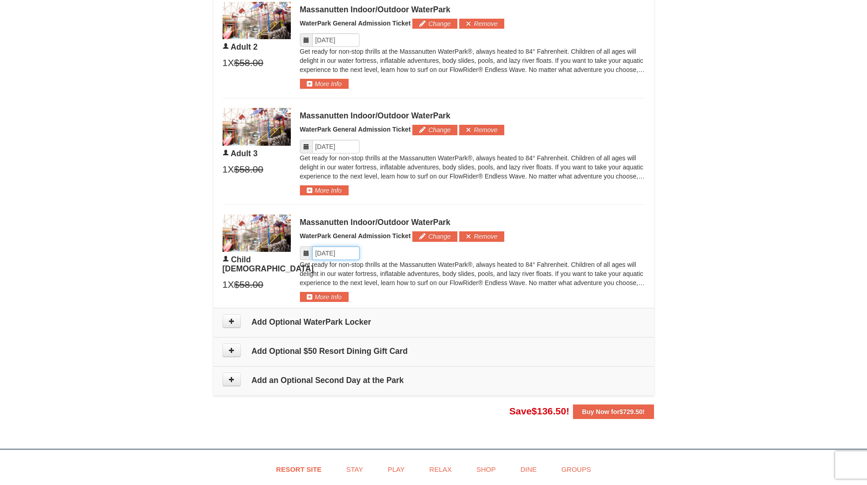
click at [335, 256] on input "Please format dates MM/DD/YYYY" at bounding box center [335, 253] width 47 height 14
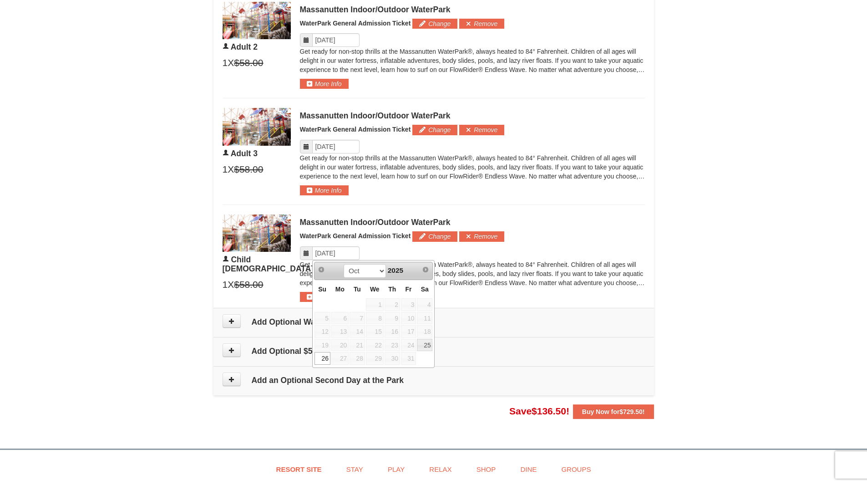
click at [322, 357] on link "26" at bounding box center [323, 358] width 16 height 13
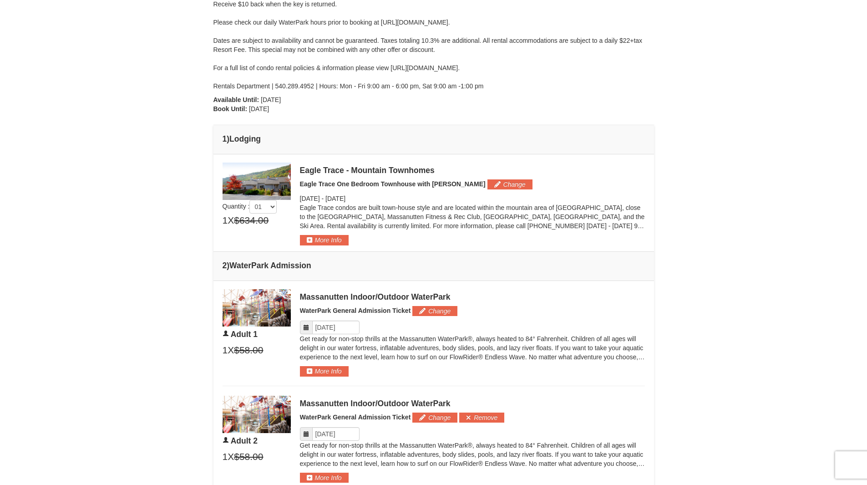
scroll to position [211, 0]
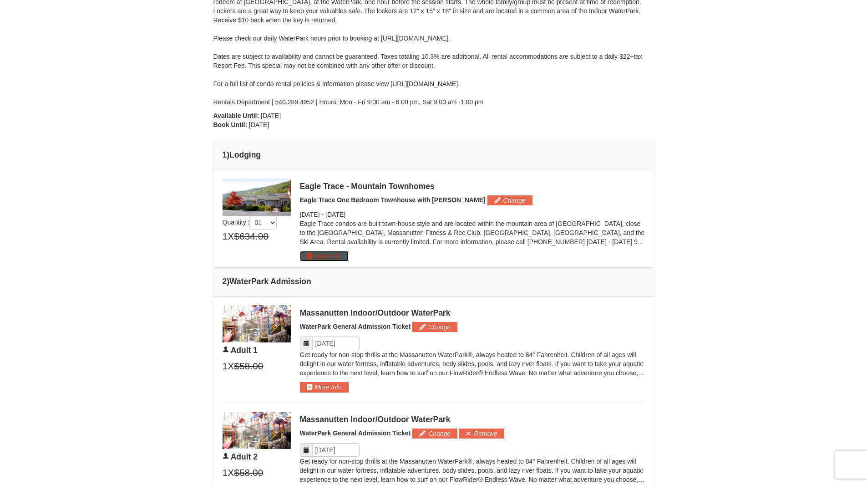
click at [336, 255] on button "More Info" at bounding box center [324, 256] width 49 height 10
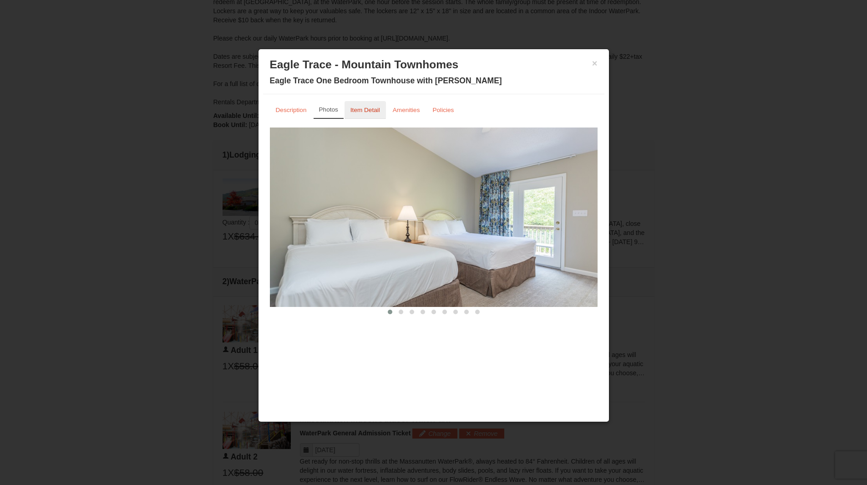
click at [367, 110] on small "Item Detail" at bounding box center [366, 110] width 30 height 7
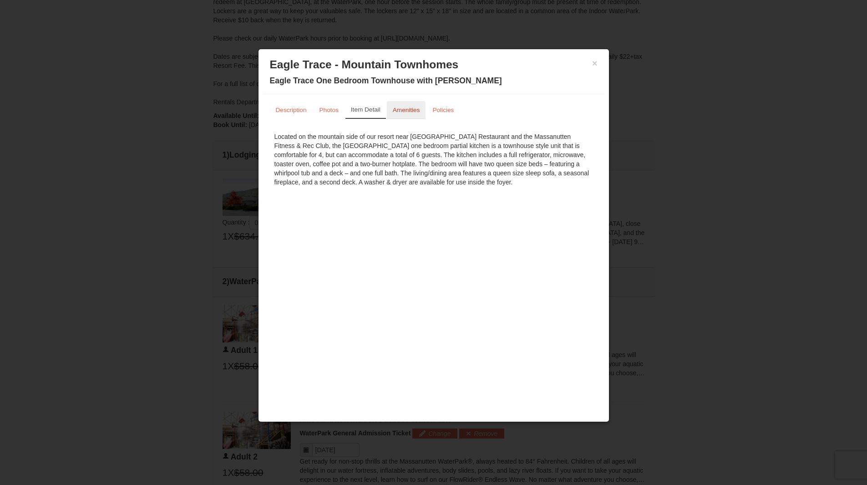
click at [402, 108] on small "Amenities" at bounding box center [406, 110] width 27 height 7
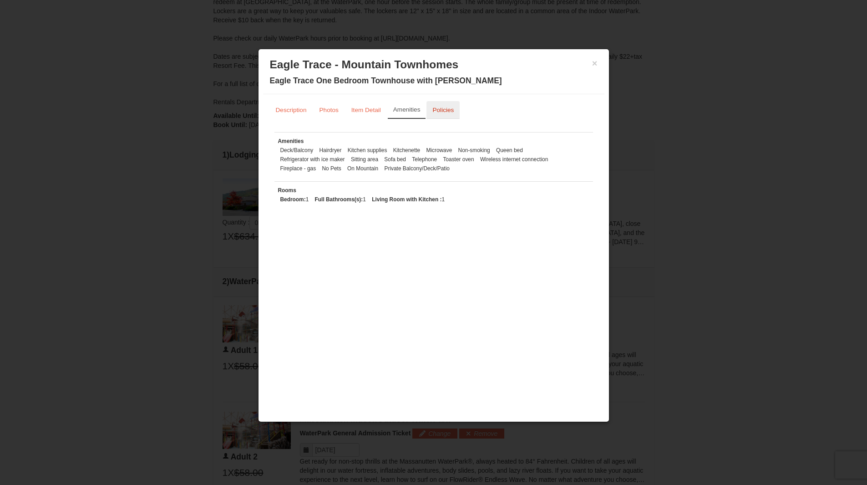
click at [442, 108] on small "Policies" at bounding box center [443, 110] width 21 height 7
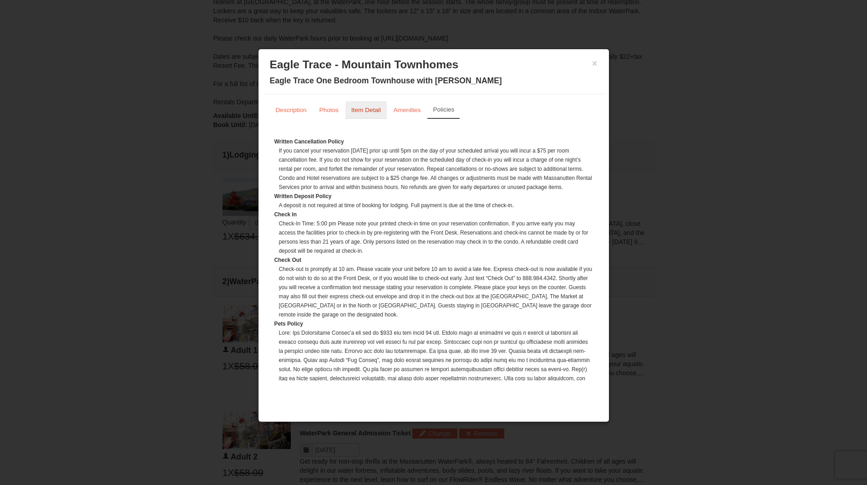
click at [353, 108] on small "Item Detail" at bounding box center [366, 110] width 30 height 7
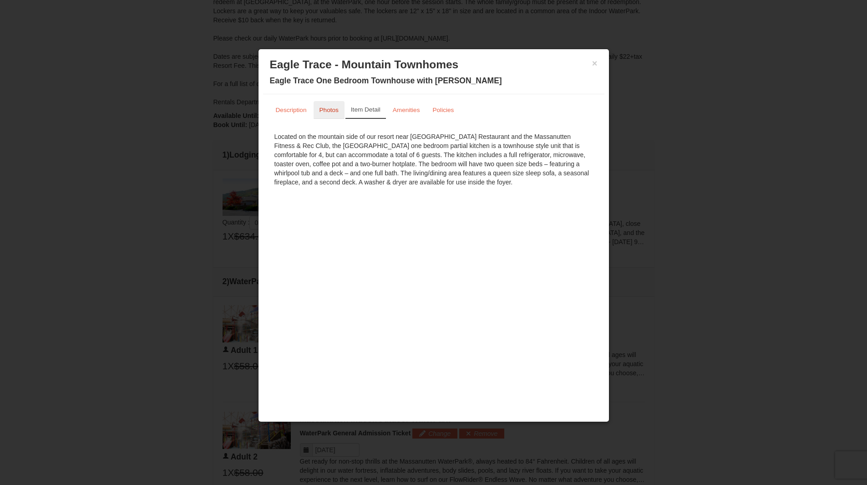
click at [321, 109] on small "Photos" at bounding box center [329, 110] width 19 height 7
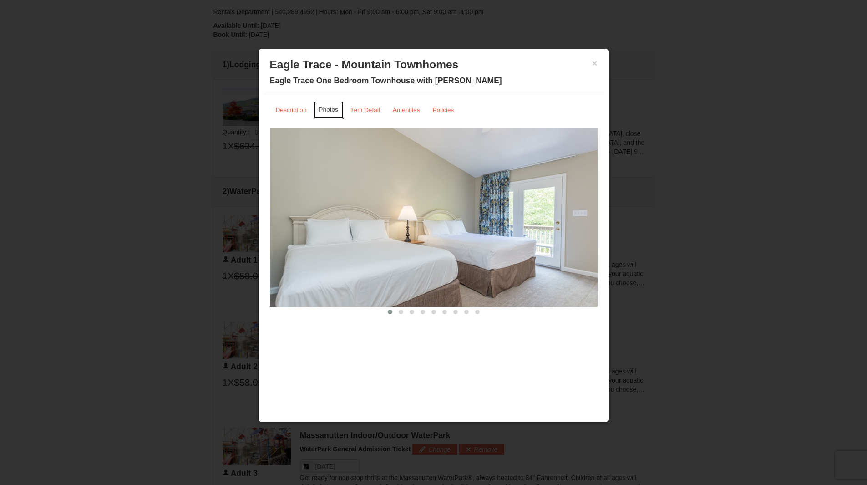
scroll to position [302, 0]
click at [397, 311] on button at bounding box center [401, 311] width 11 height 9
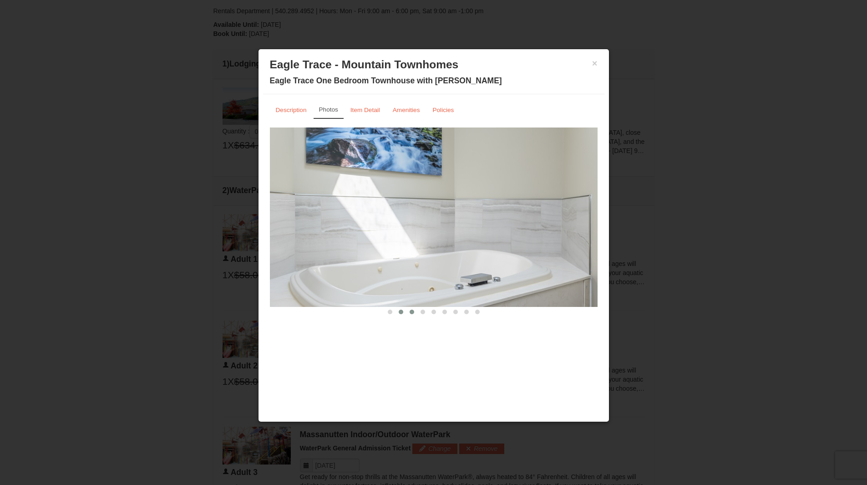
click at [410, 311] on span at bounding box center [412, 312] width 5 height 5
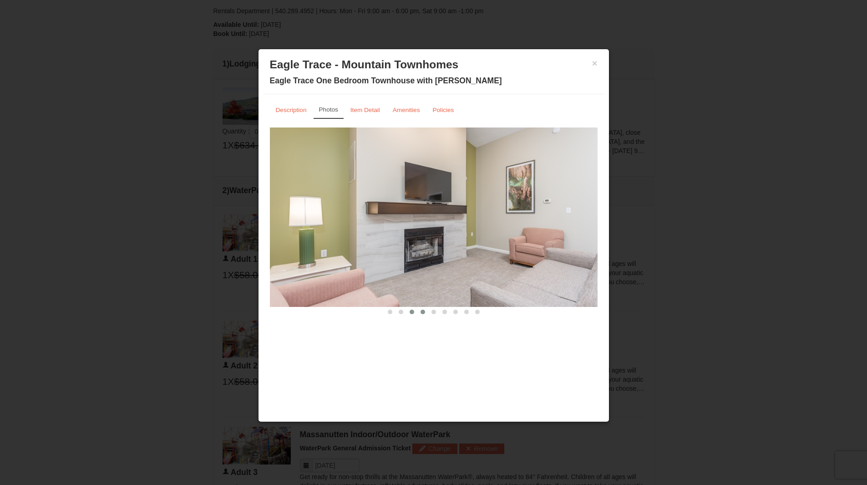
click at [421, 312] on span at bounding box center [423, 312] width 5 height 5
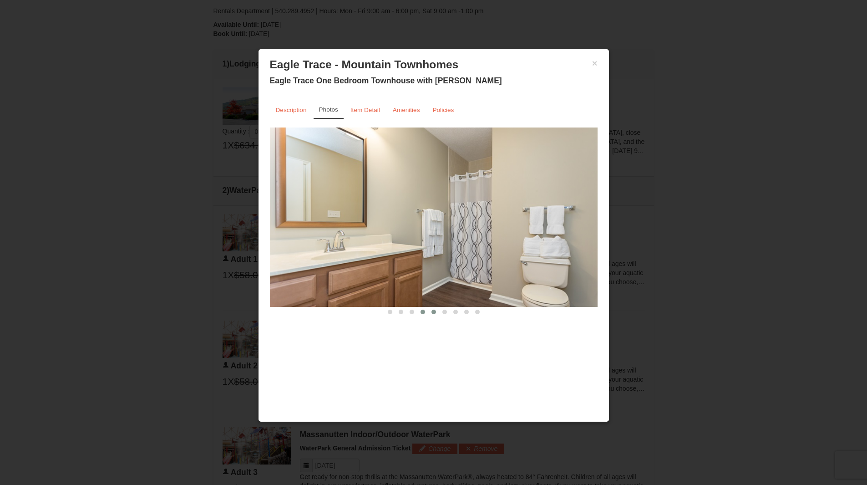
click at [435, 313] on span at bounding box center [434, 312] width 5 height 5
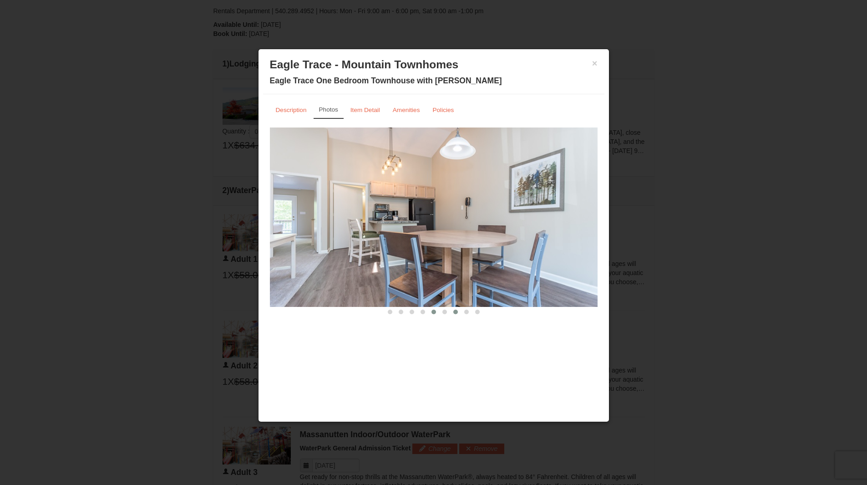
click at [450, 314] on button at bounding box center [455, 311] width 11 height 9
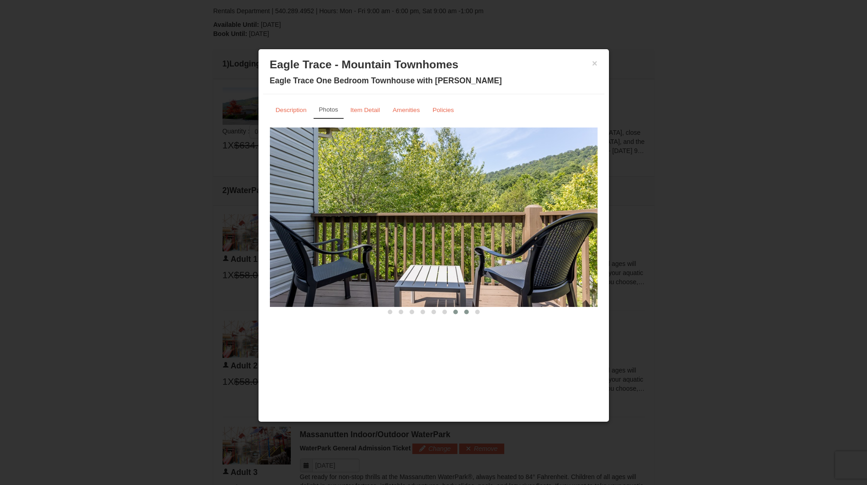
click at [469, 314] on button at bounding box center [466, 311] width 11 height 9
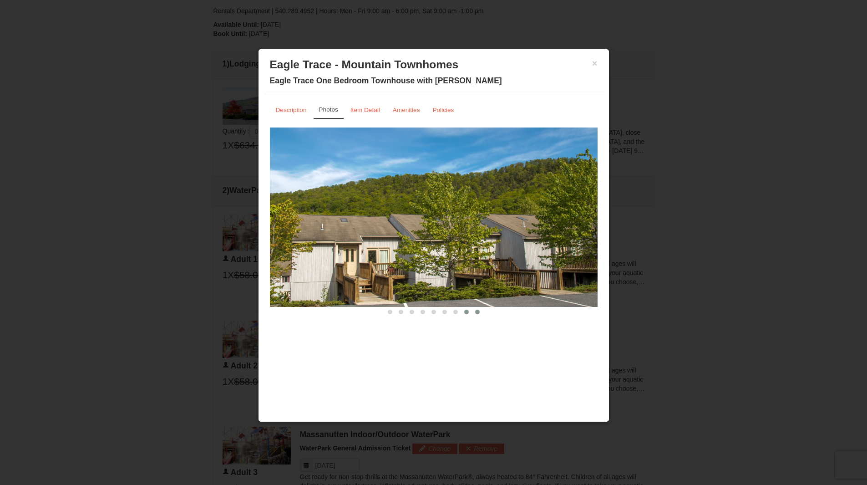
click at [477, 313] on span at bounding box center [477, 312] width 5 height 5
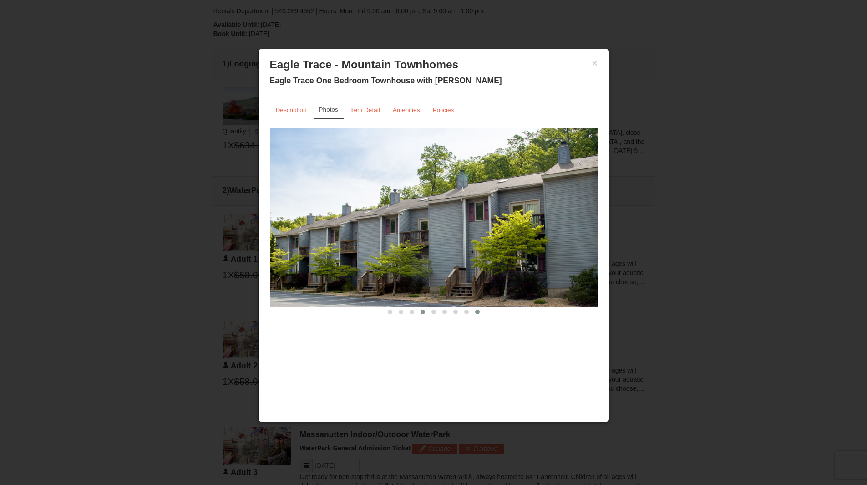
click at [421, 311] on span at bounding box center [423, 312] width 5 height 5
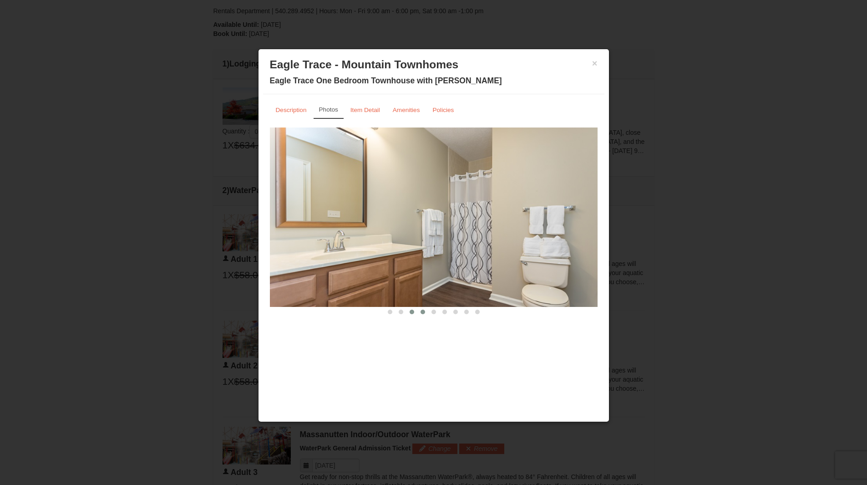
click at [413, 310] on span at bounding box center [412, 312] width 5 height 5
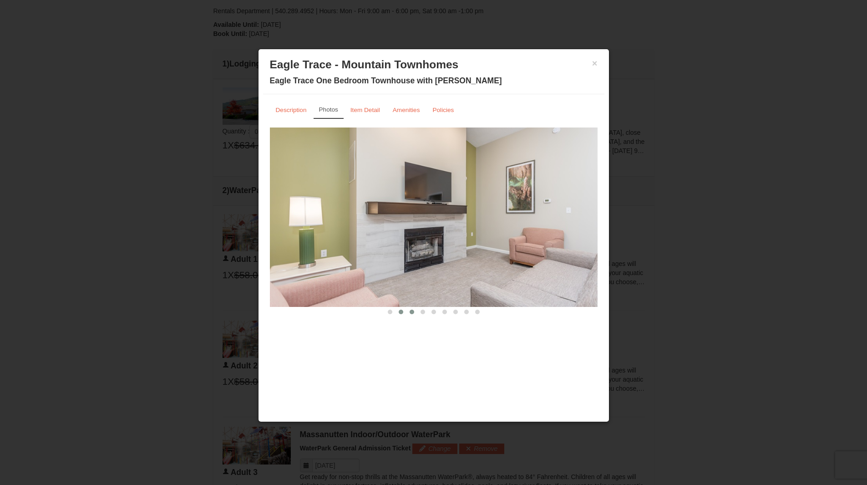
click at [397, 311] on button at bounding box center [401, 311] width 11 height 9
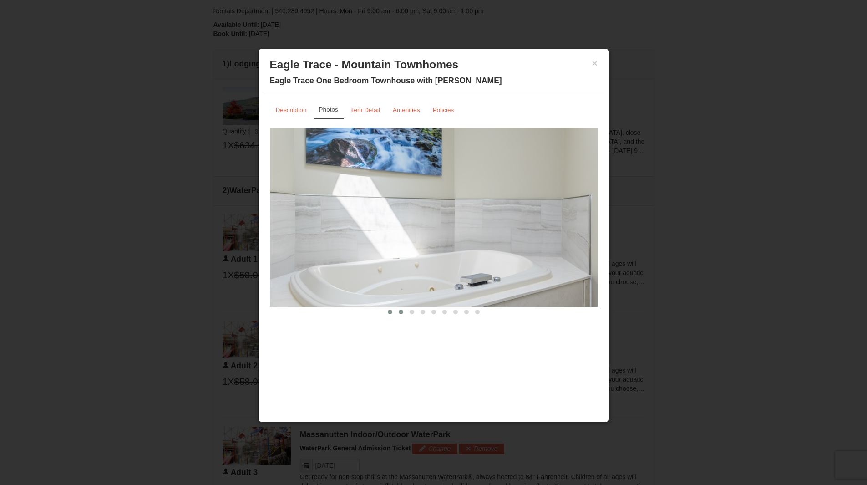
click at [388, 311] on span at bounding box center [390, 312] width 5 height 5
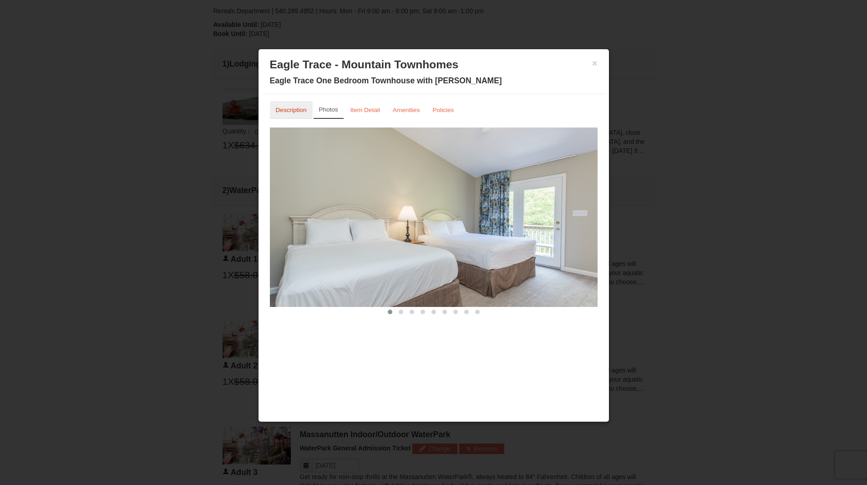
click at [291, 115] on link "Description" at bounding box center [291, 110] width 43 height 18
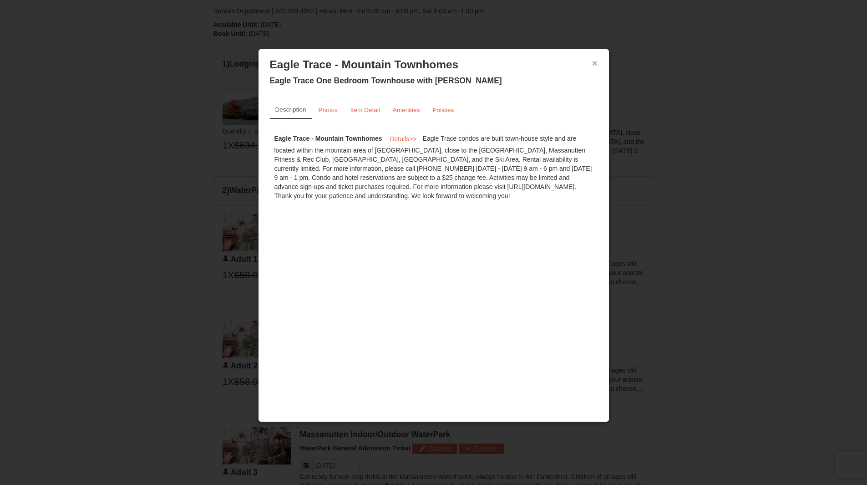
drag, startPoint x: 594, startPoint y: 64, endPoint x: 652, endPoint y: 31, distance: 66.5
click at [595, 64] on button "×" at bounding box center [594, 63] width 5 height 9
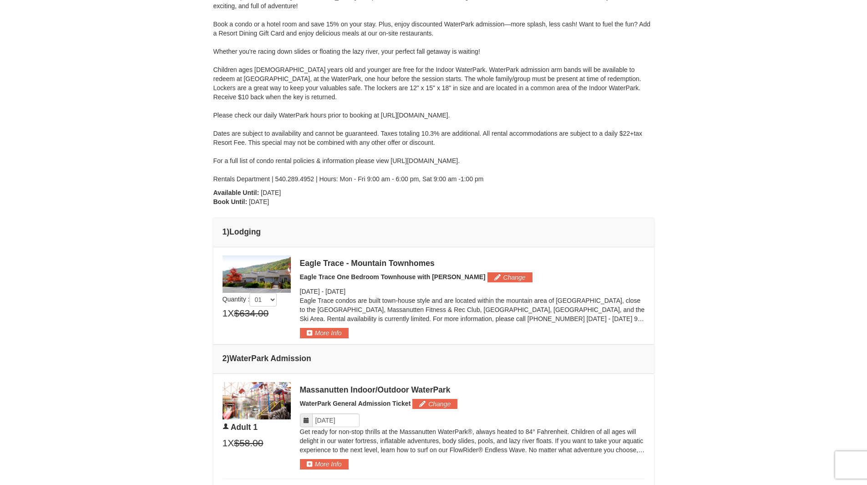
scroll to position [228, 0]
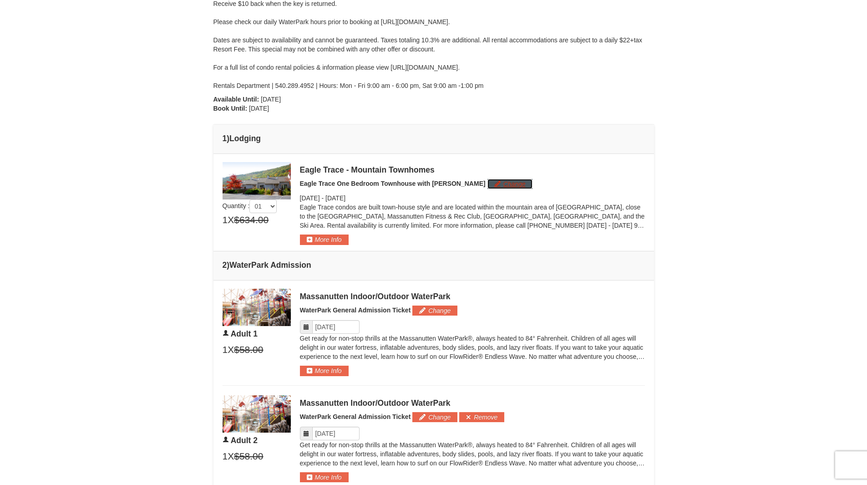
click at [488, 185] on button "Change" at bounding box center [510, 184] width 45 height 10
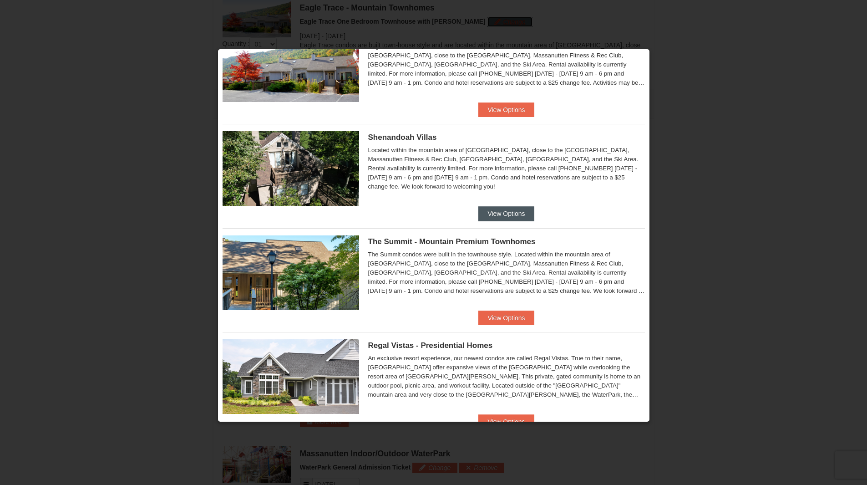
scroll to position [392, 0]
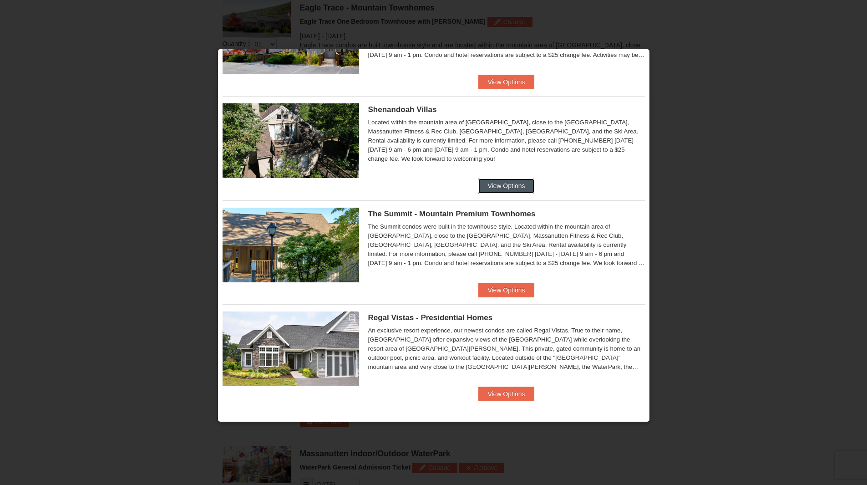
click at [499, 187] on button "View Options" at bounding box center [507, 185] width 56 height 15
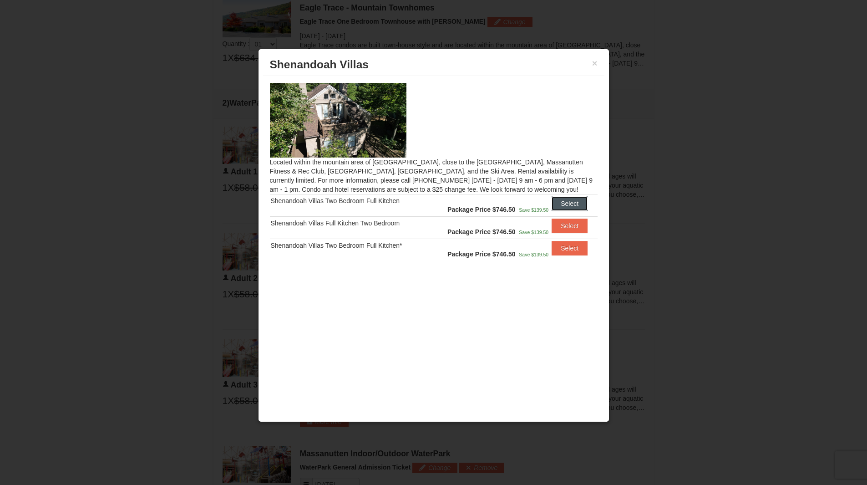
click at [576, 200] on button "Select" at bounding box center [570, 203] width 36 height 15
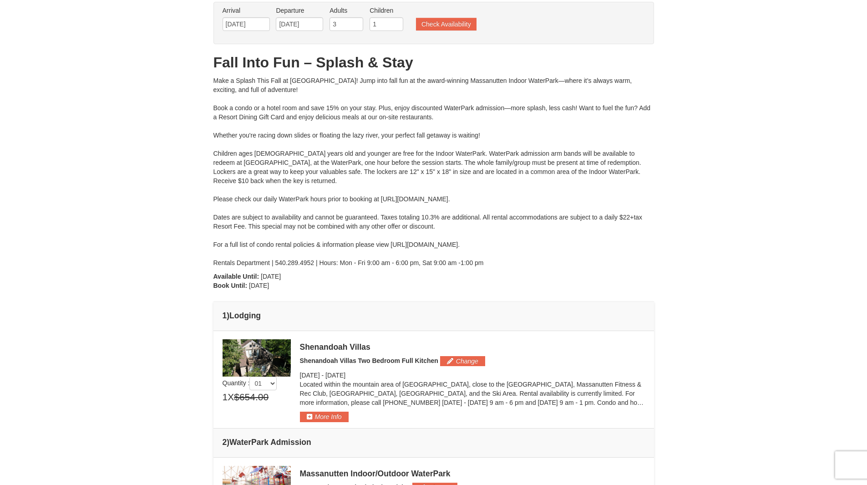
scroll to position [0, 0]
